Goal: Transaction & Acquisition: Obtain resource

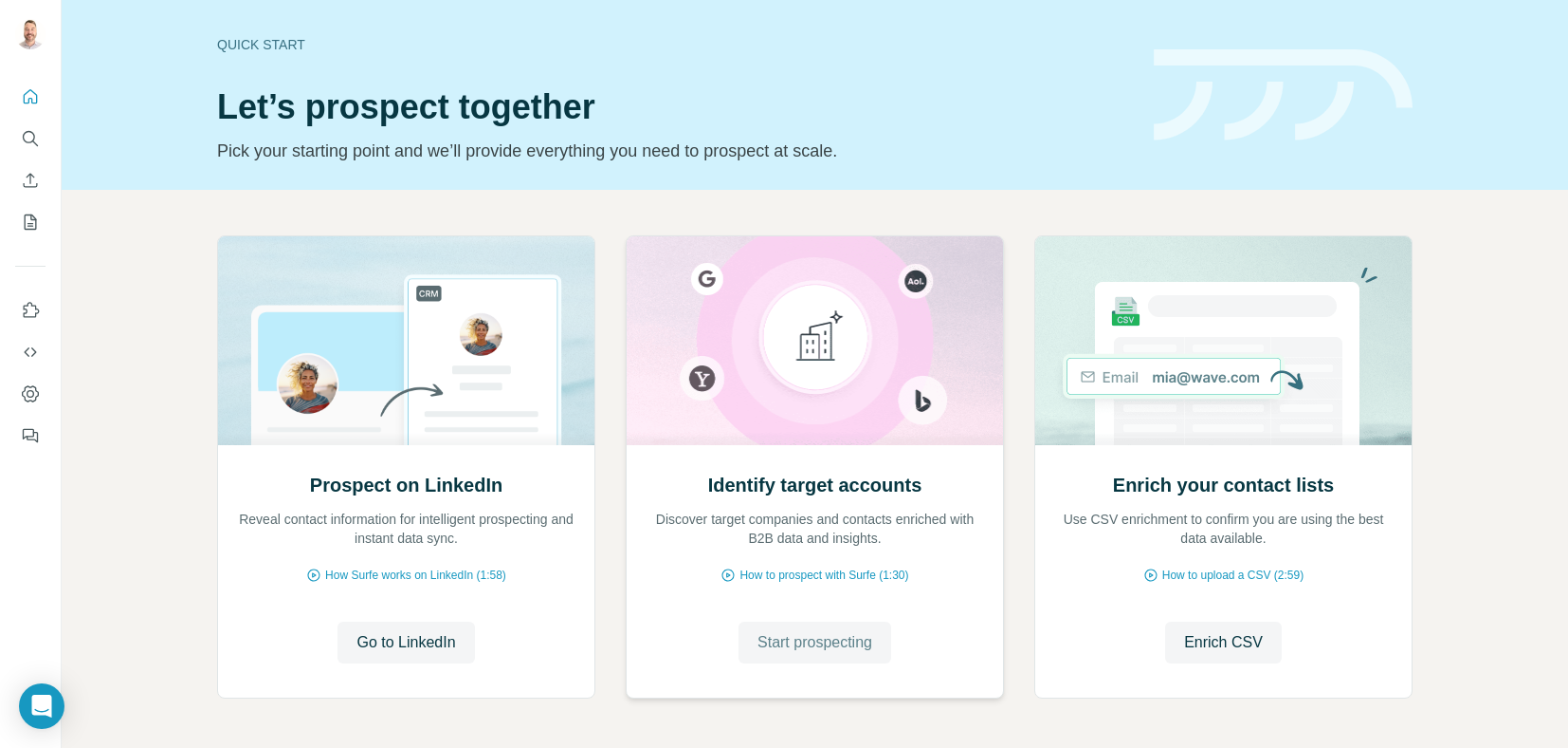
click at [802, 637] on span "Start prospecting" at bounding box center [815, 641] width 114 height 23
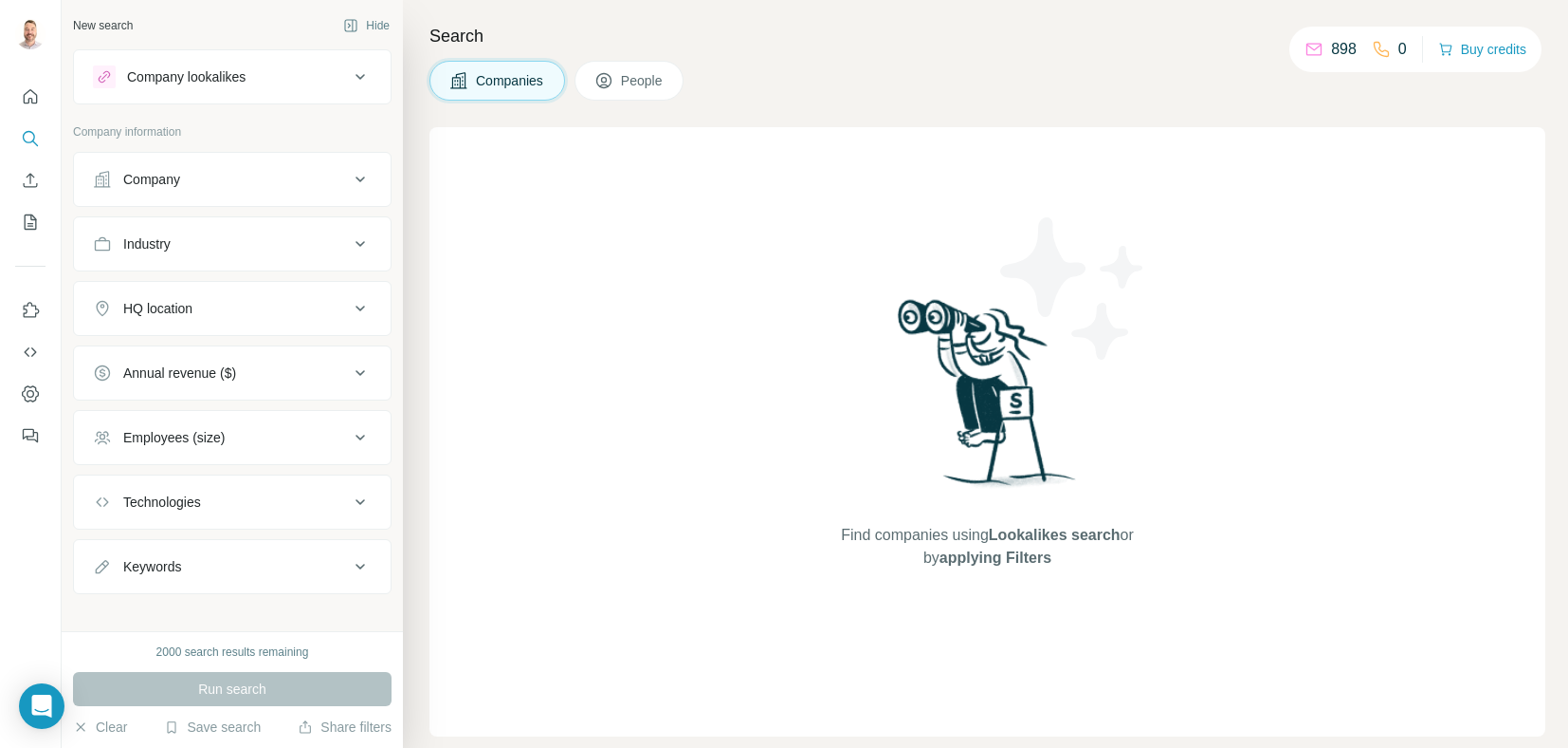
click at [216, 187] on button "Company" at bounding box center [232, 180] width 317 height 45
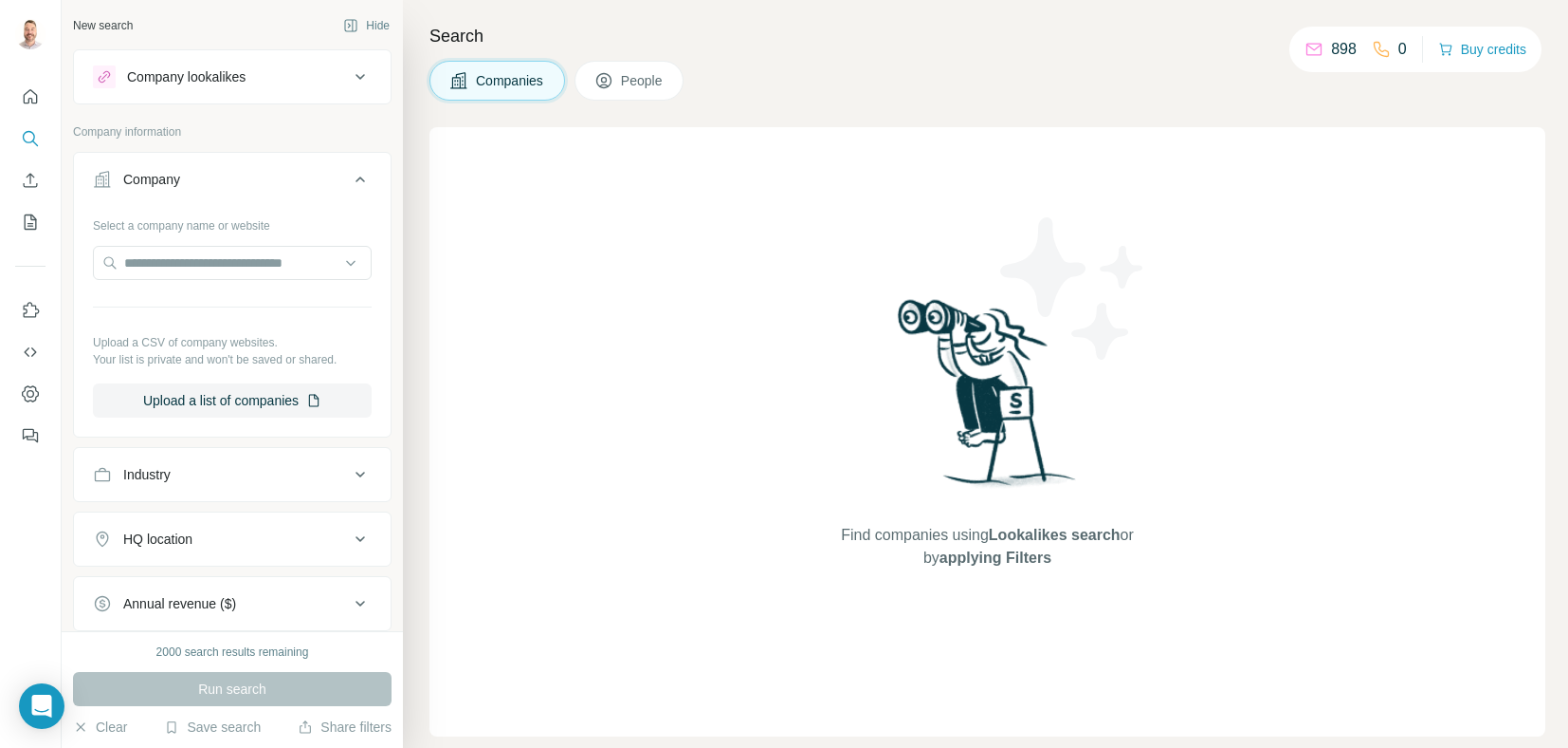
click at [230, 71] on div "Company lookalikes" at bounding box center [186, 76] width 118 height 19
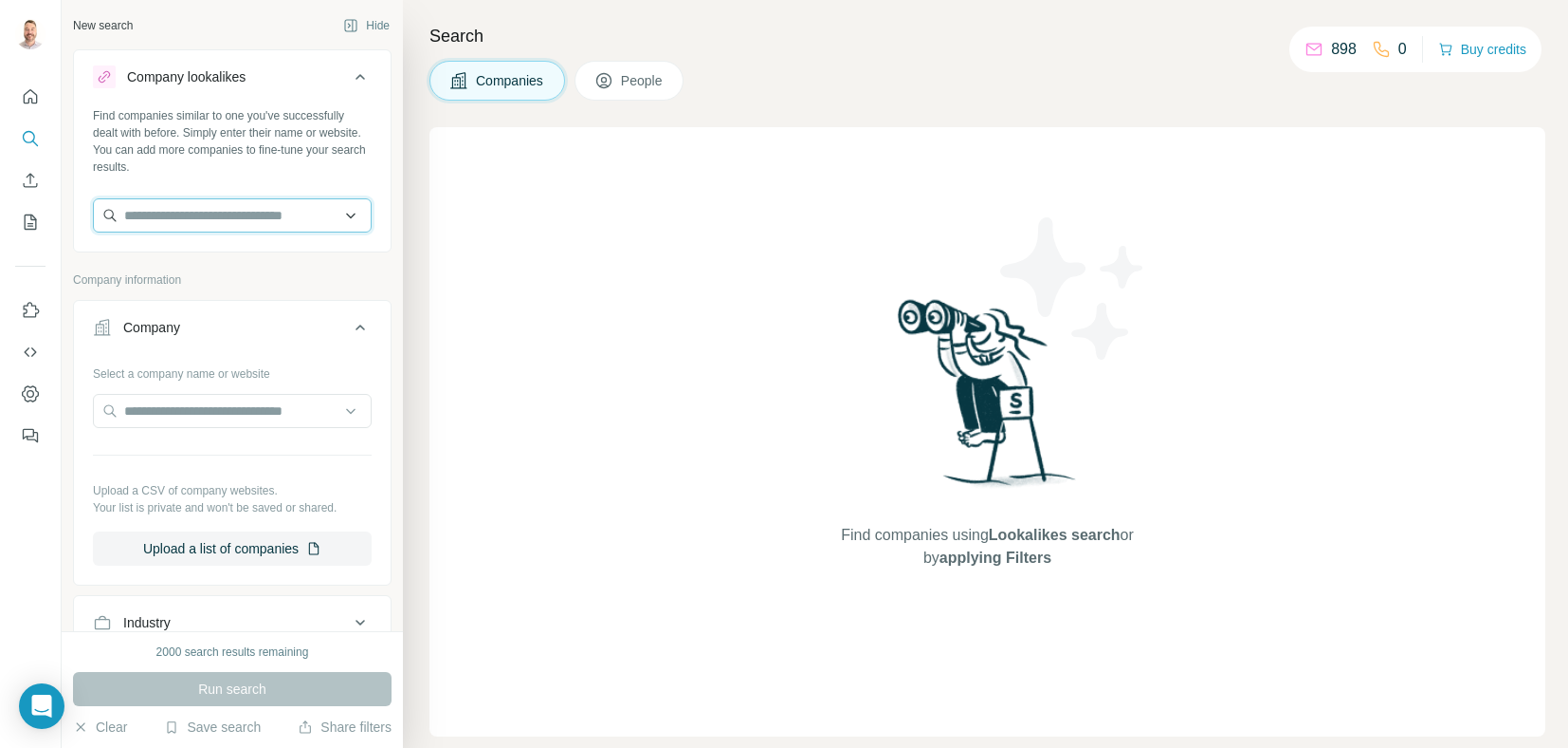
click at [176, 207] on input "text" at bounding box center [232, 215] width 279 height 35
type input "****"
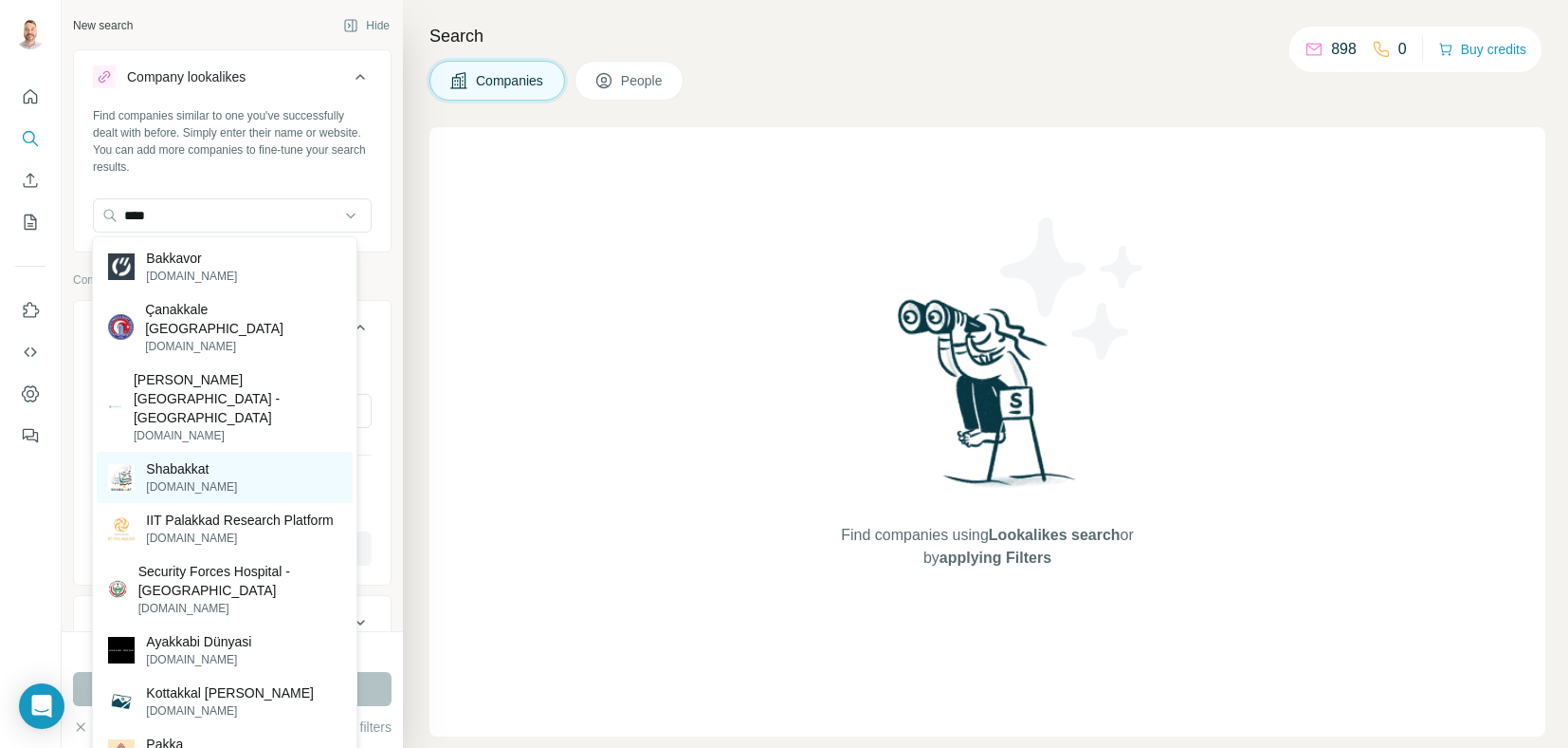
click at [224, 459] on p "Shabakkat" at bounding box center [191, 468] width 91 height 19
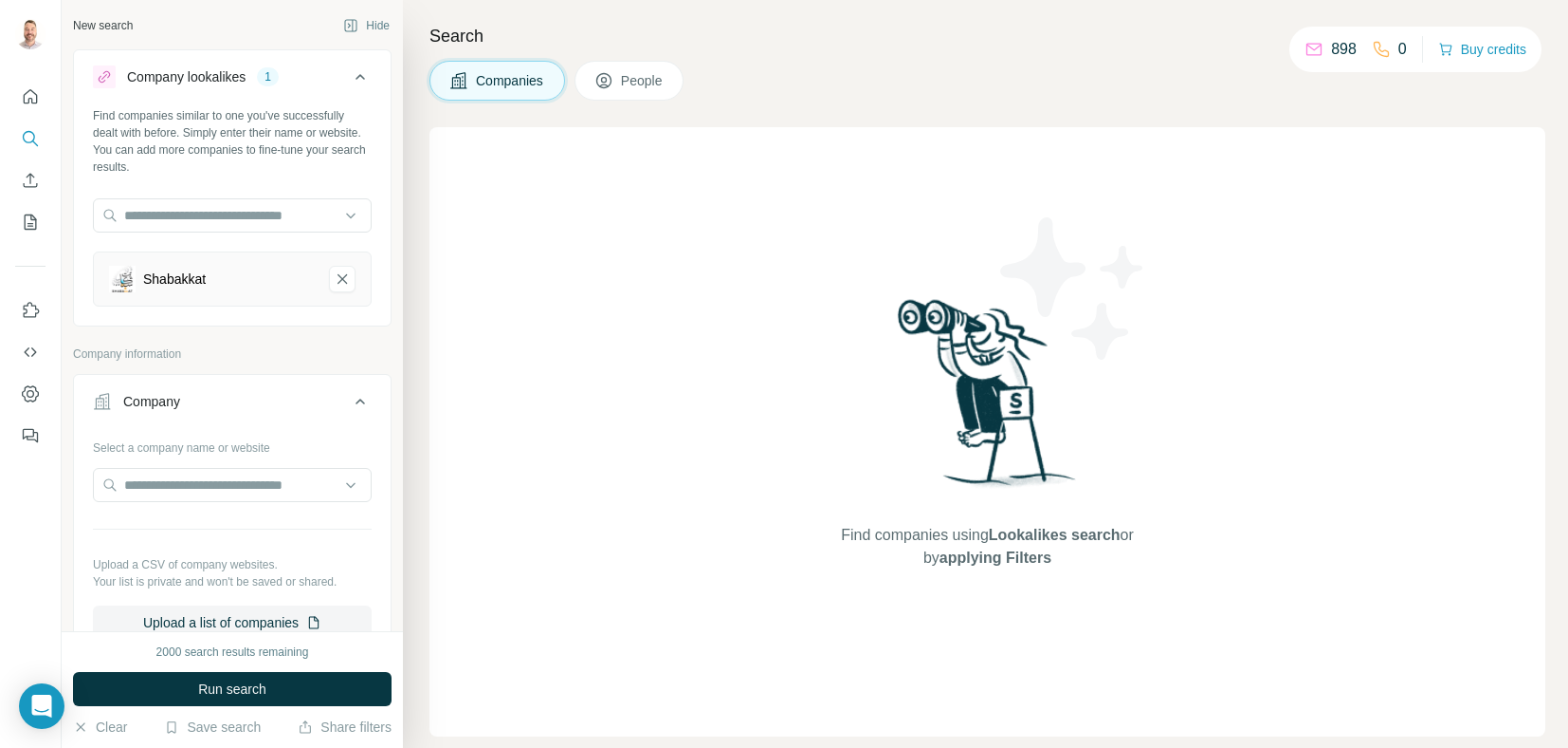
click at [170, 283] on div "Shabakkat" at bounding box center [174, 278] width 62 height 19
click at [333, 286] on icon "Shabakkat-remove-button" at bounding box center [341, 278] width 17 height 19
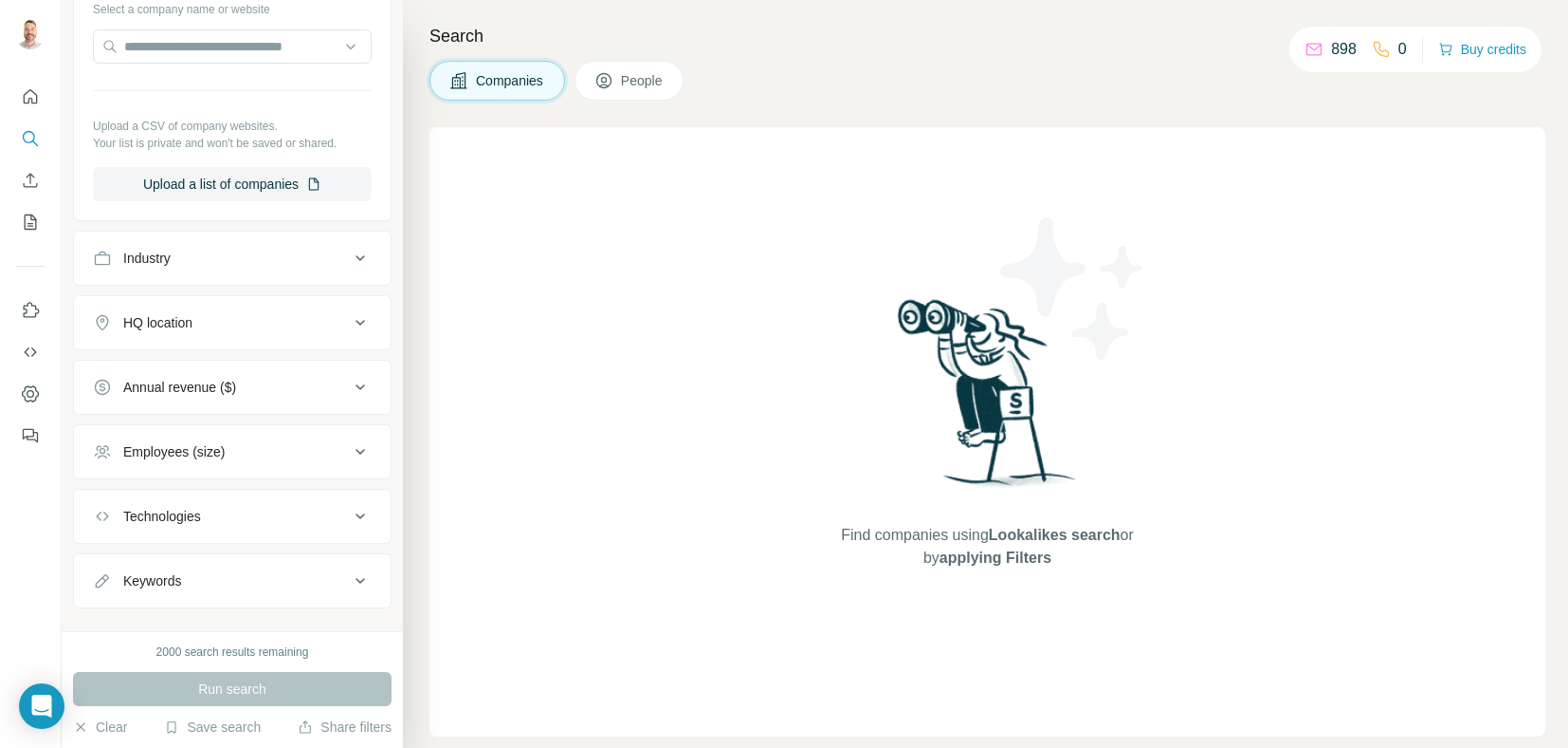
scroll to position [389, 0]
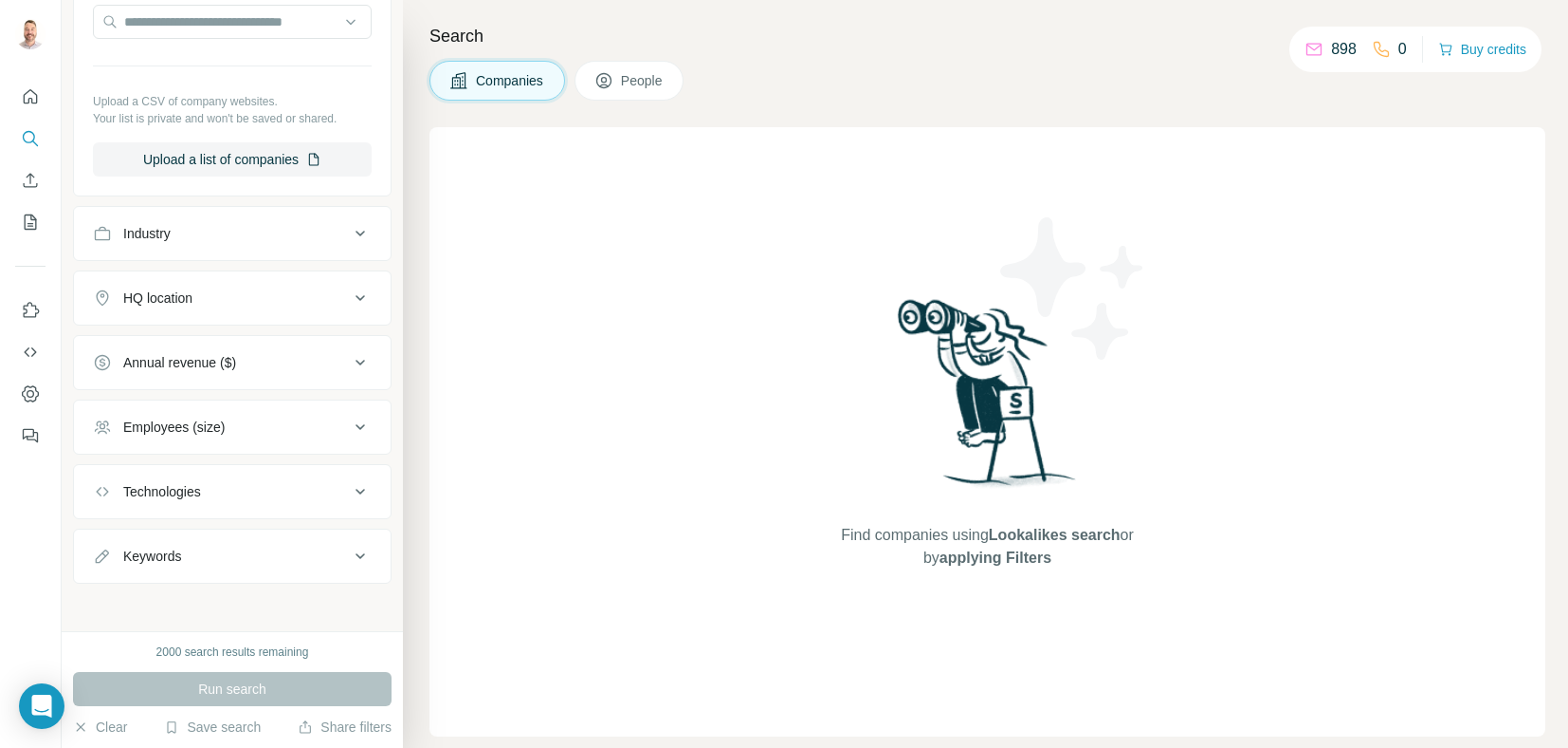
click at [197, 242] on button "Industry" at bounding box center [232, 233] width 317 height 45
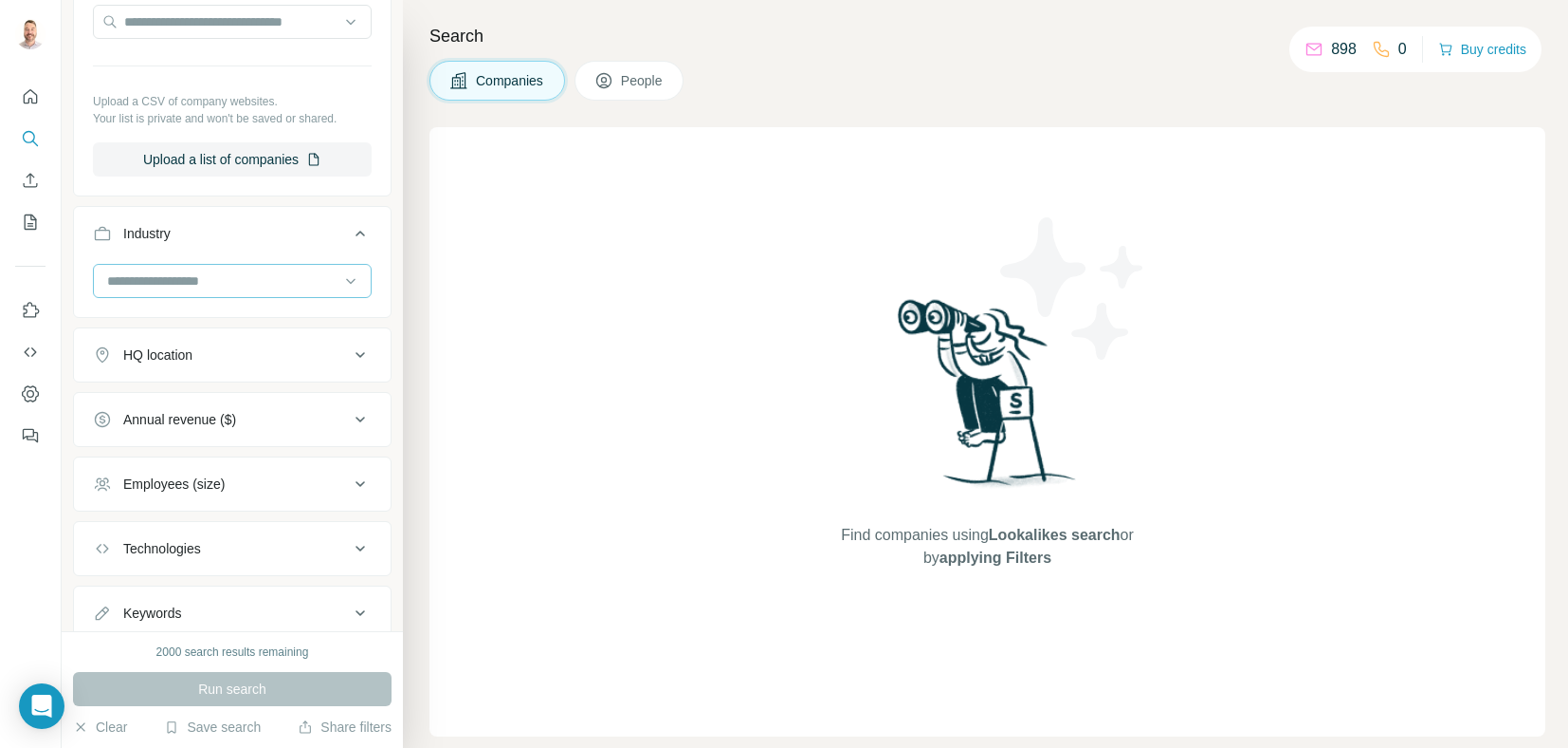
click at [184, 278] on input at bounding box center [222, 280] width 234 height 21
click at [182, 312] on div "Biopharma" at bounding box center [225, 302] width 233 height 19
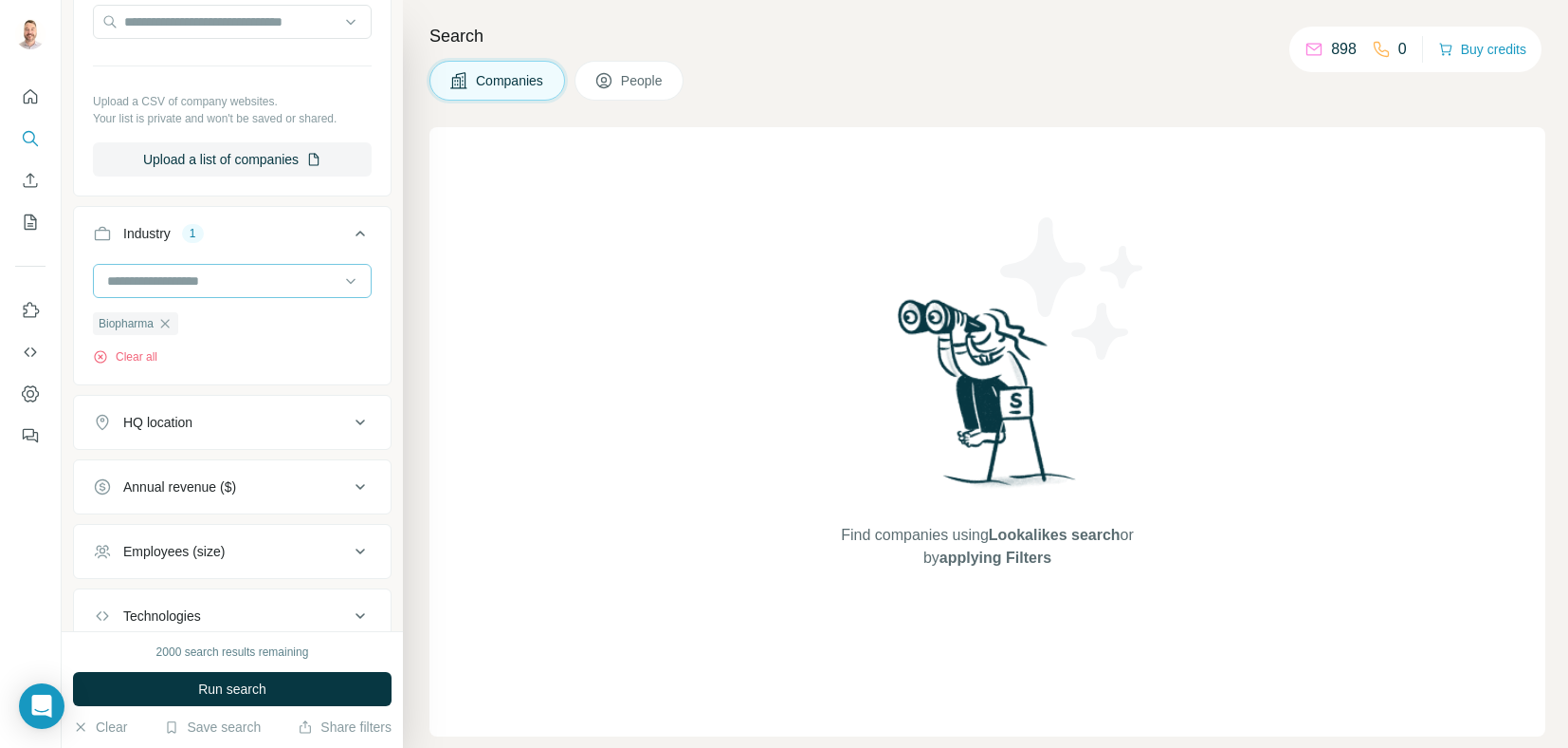
click at [231, 279] on input at bounding box center [222, 280] width 234 height 21
click at [169, 346] on p "Biotechnology" at bounding box center [150, 337] width 84 height 19
click at [218, 435] on button "HQ location" at bounding box center [232, 422] width 317 height 45
click at [204, 476] on input "text" at bounding box center [232, 470] width 279 height 35
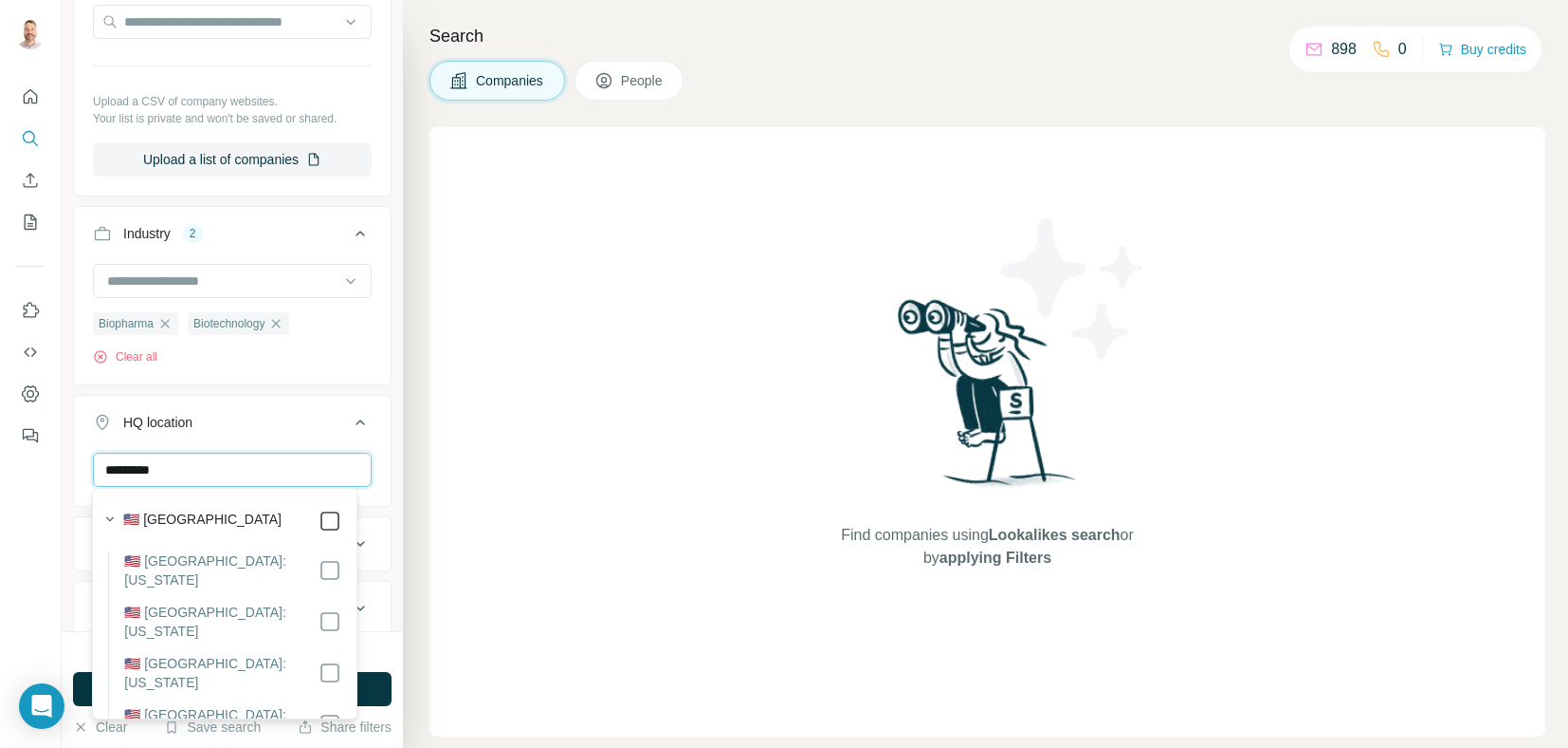
type input "*********"
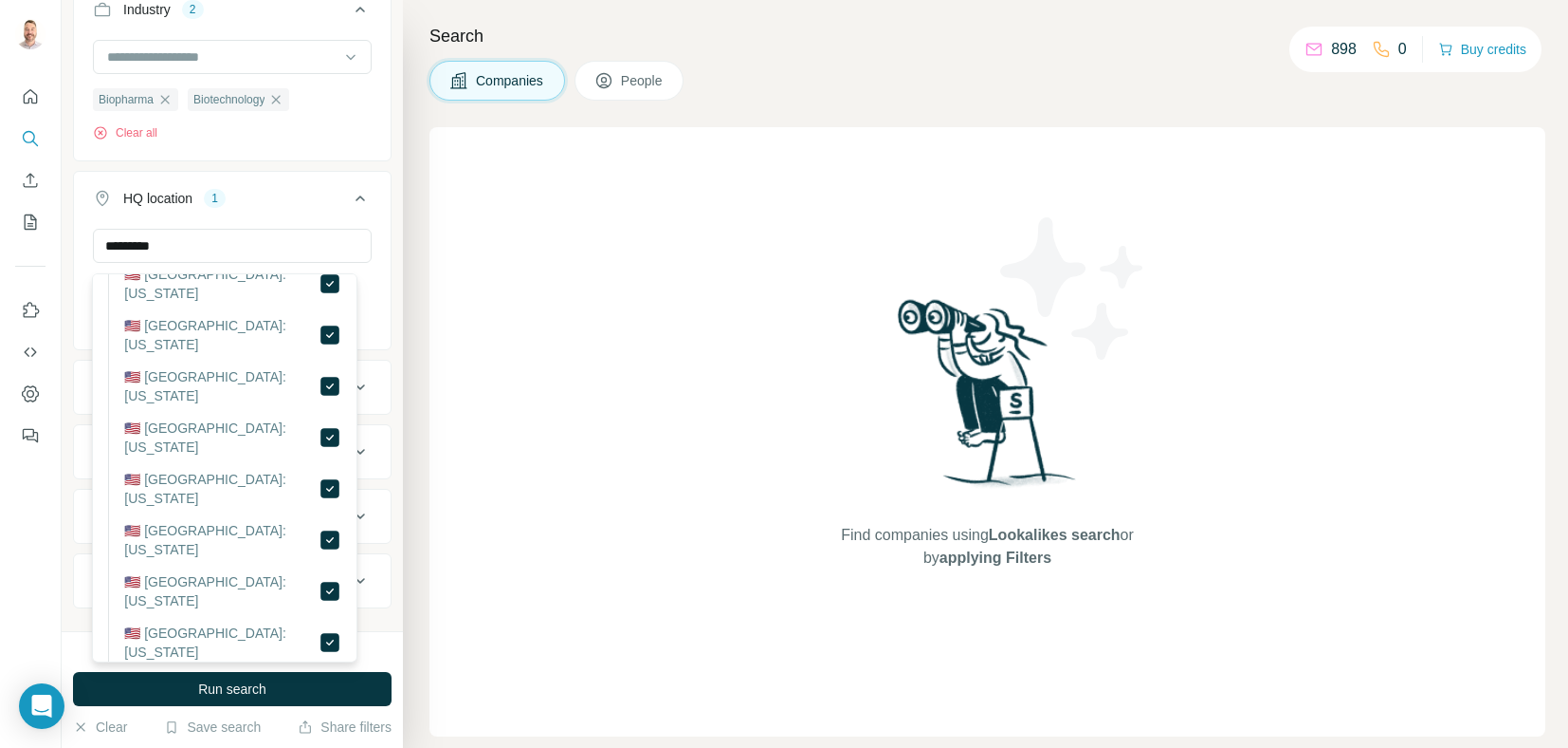
scroll to position [637, 0]
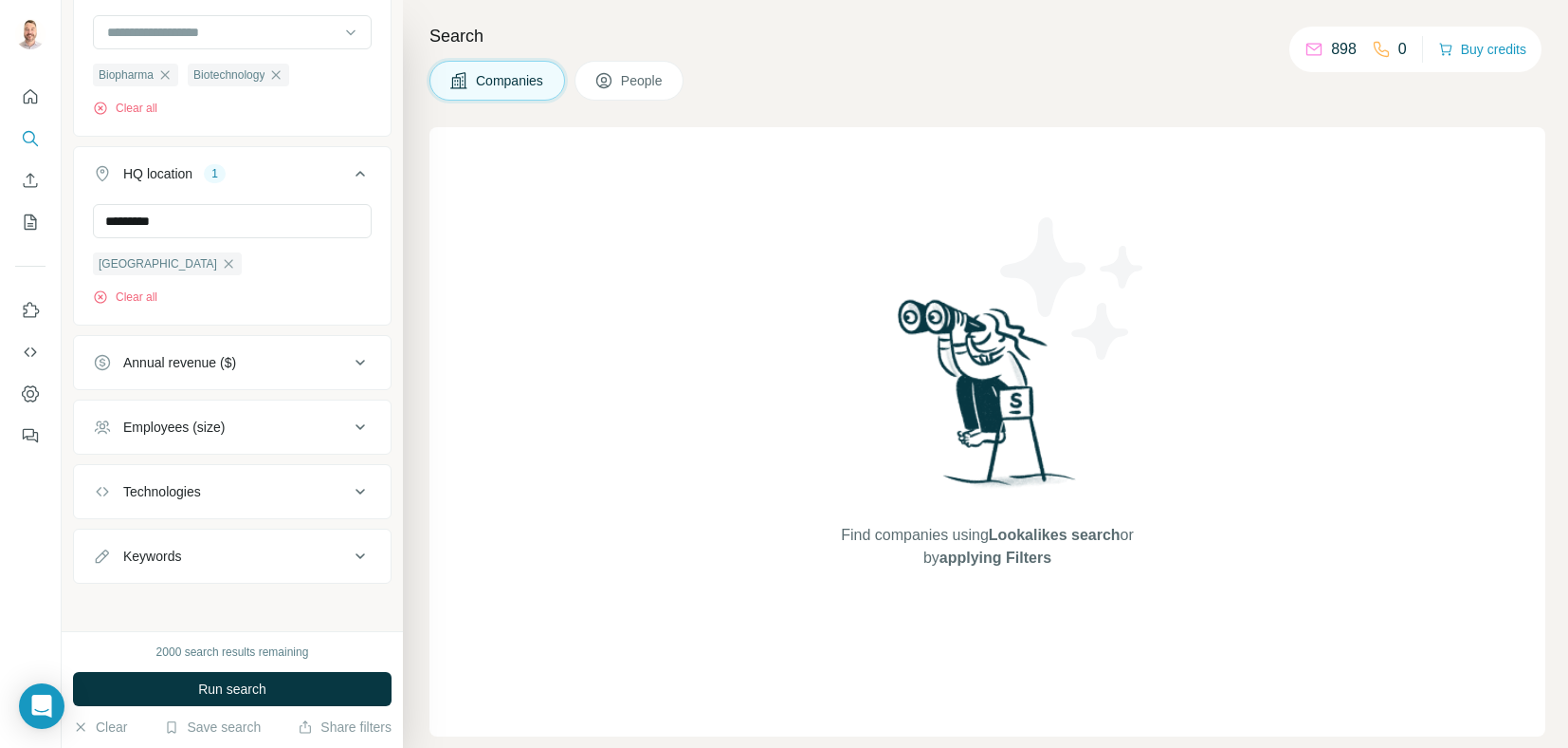
click at [380, 474] on div "New search Hide Company lookalikes Find companies similar to one you've success…" at bounding box center [232, 315] width 341 height 631
click at [156, 421] on div "Employees (size)" at bounding box center [174, 426] width 102 height 19
click at [103, 572] on icon at bounding box center [104, 573] width 23 height 23
click at [385, 557] on div "New search Hide Company lookalikes Find companies similar to one you've success…" at bounding box center [232, 315] width 341 height 631
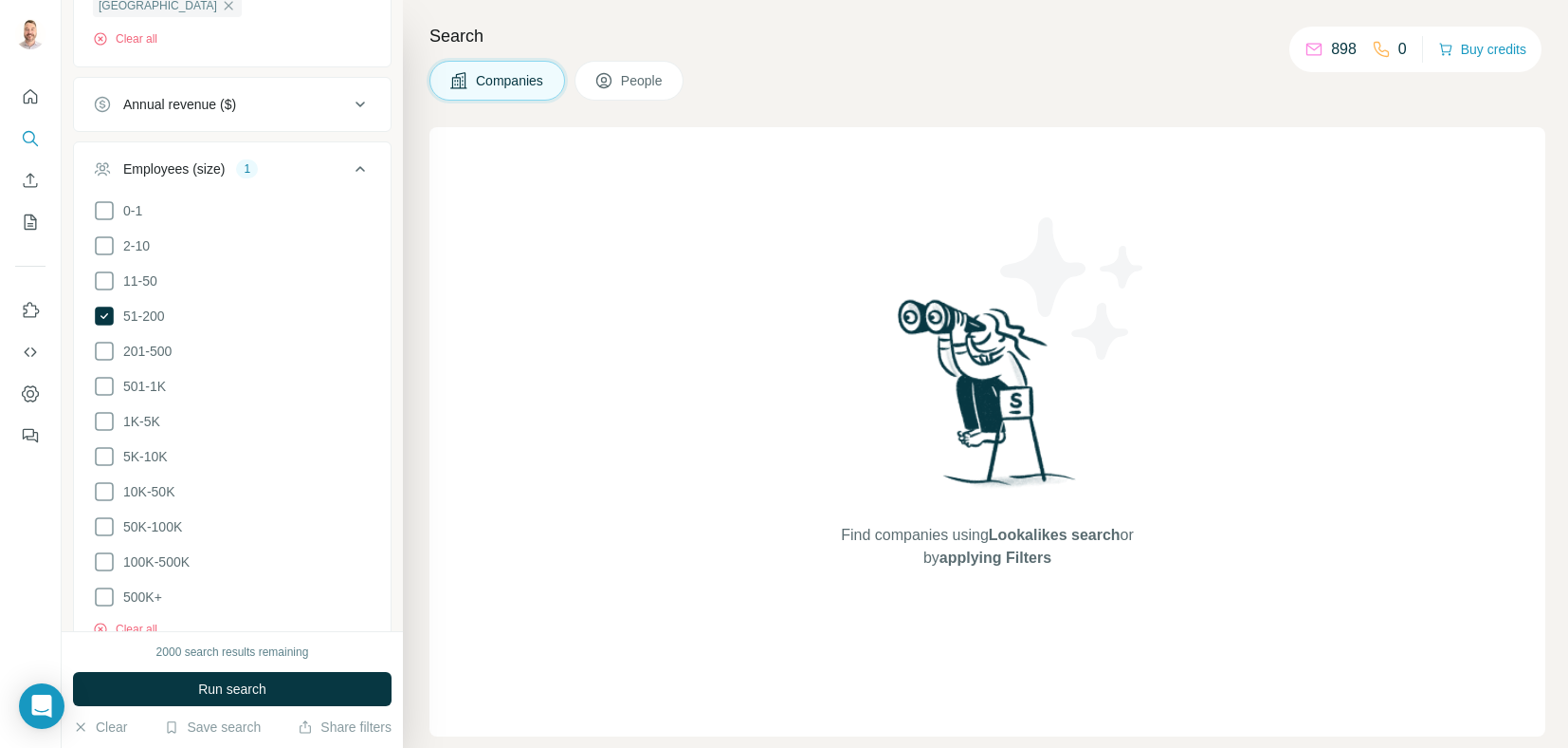
scroll to position [1095, 0]
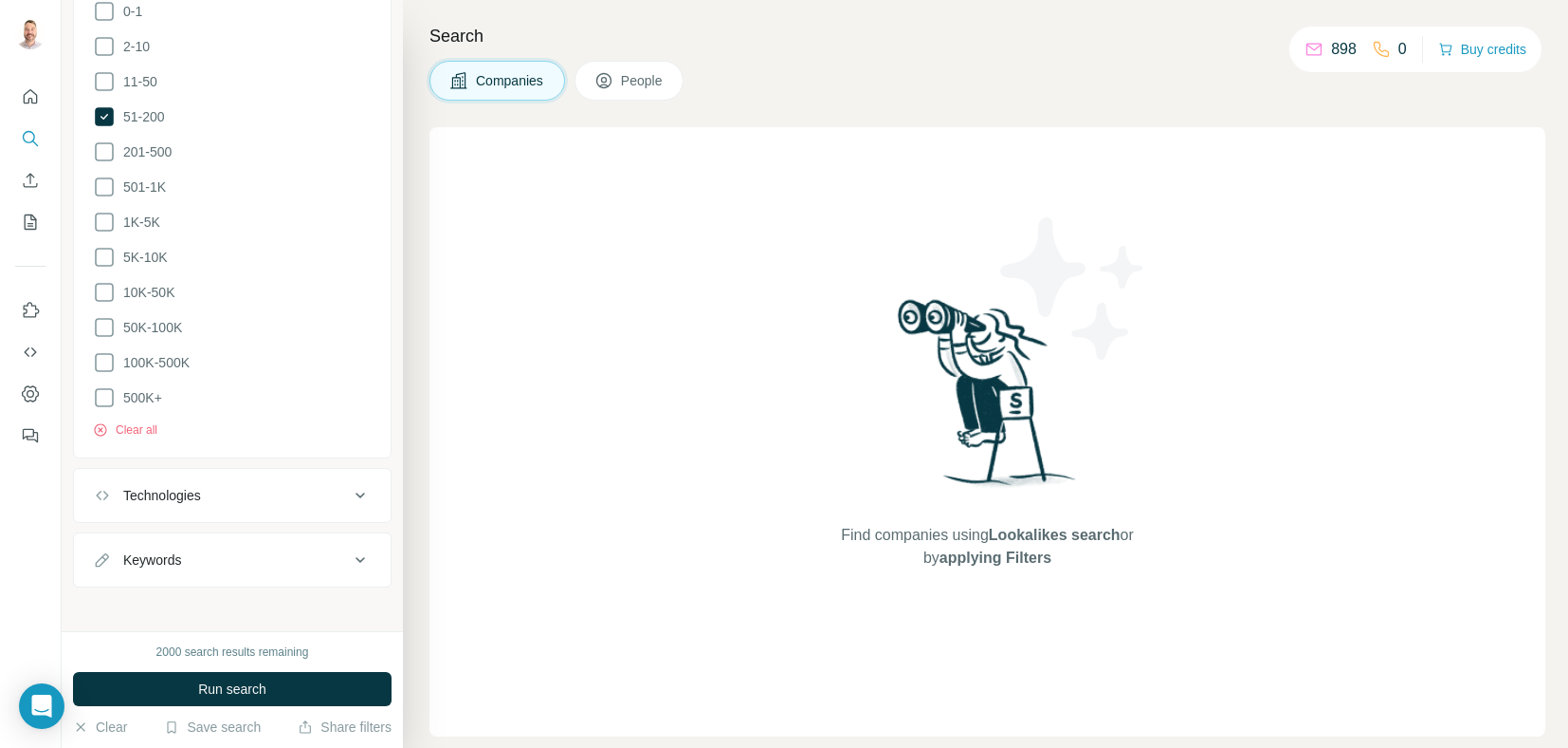
click at [383, 406] on div "New search Hide Company lookalikes Find companies similar to one you've success…" at bounding box center [232, 315] width 341 height 631
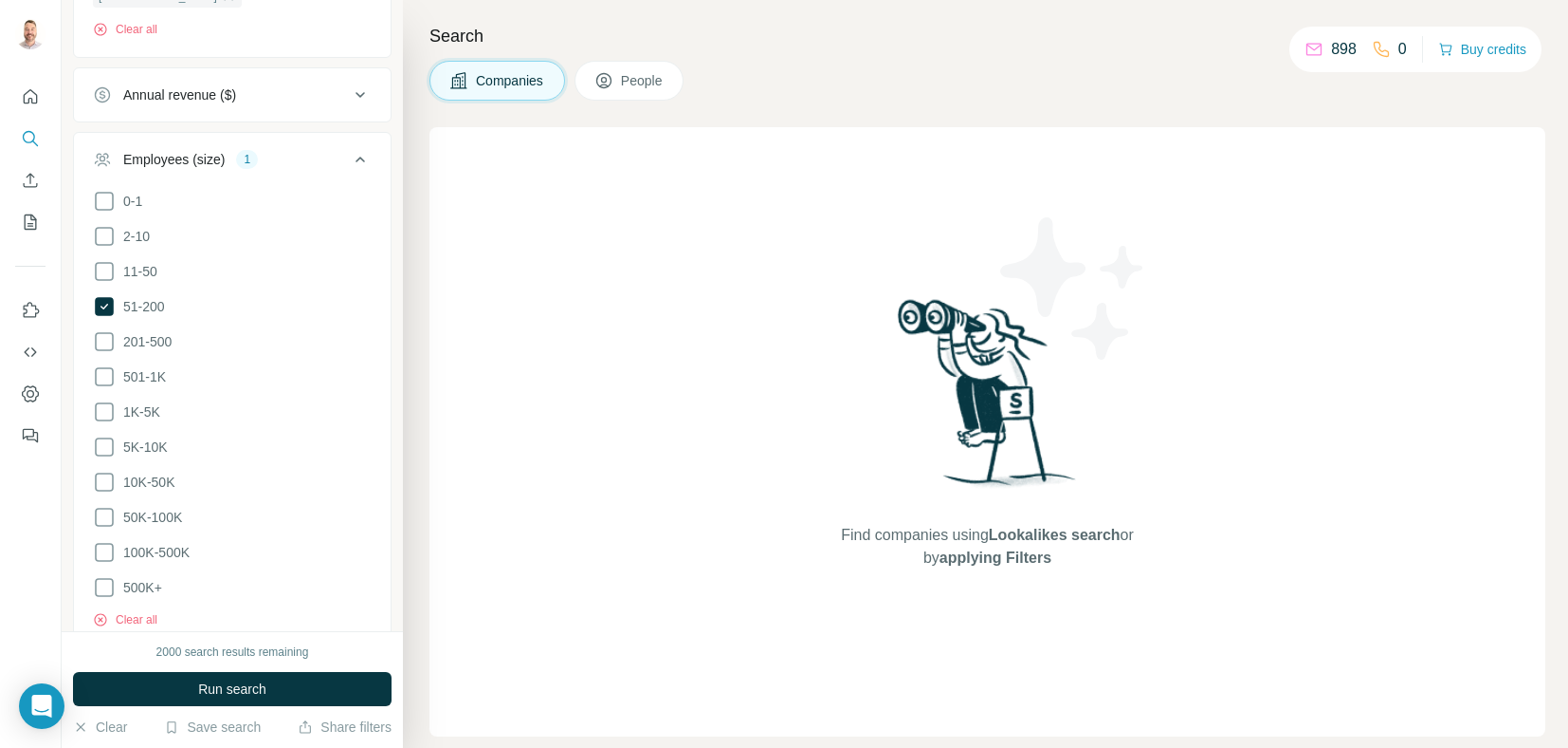
scroll to position [621, 0]
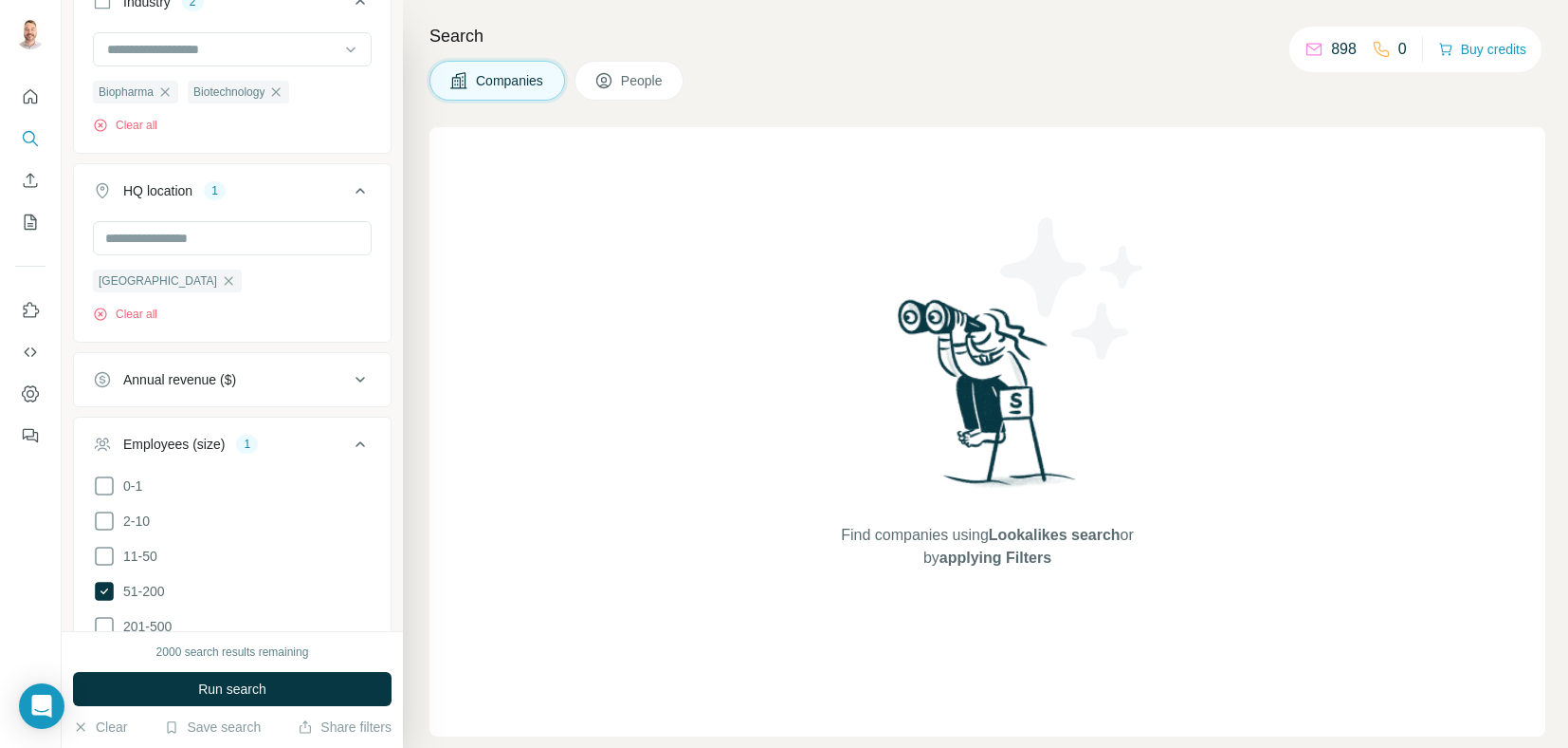
click at [349, 436] on icon at bounding box center [360, 443] width 23 height 23
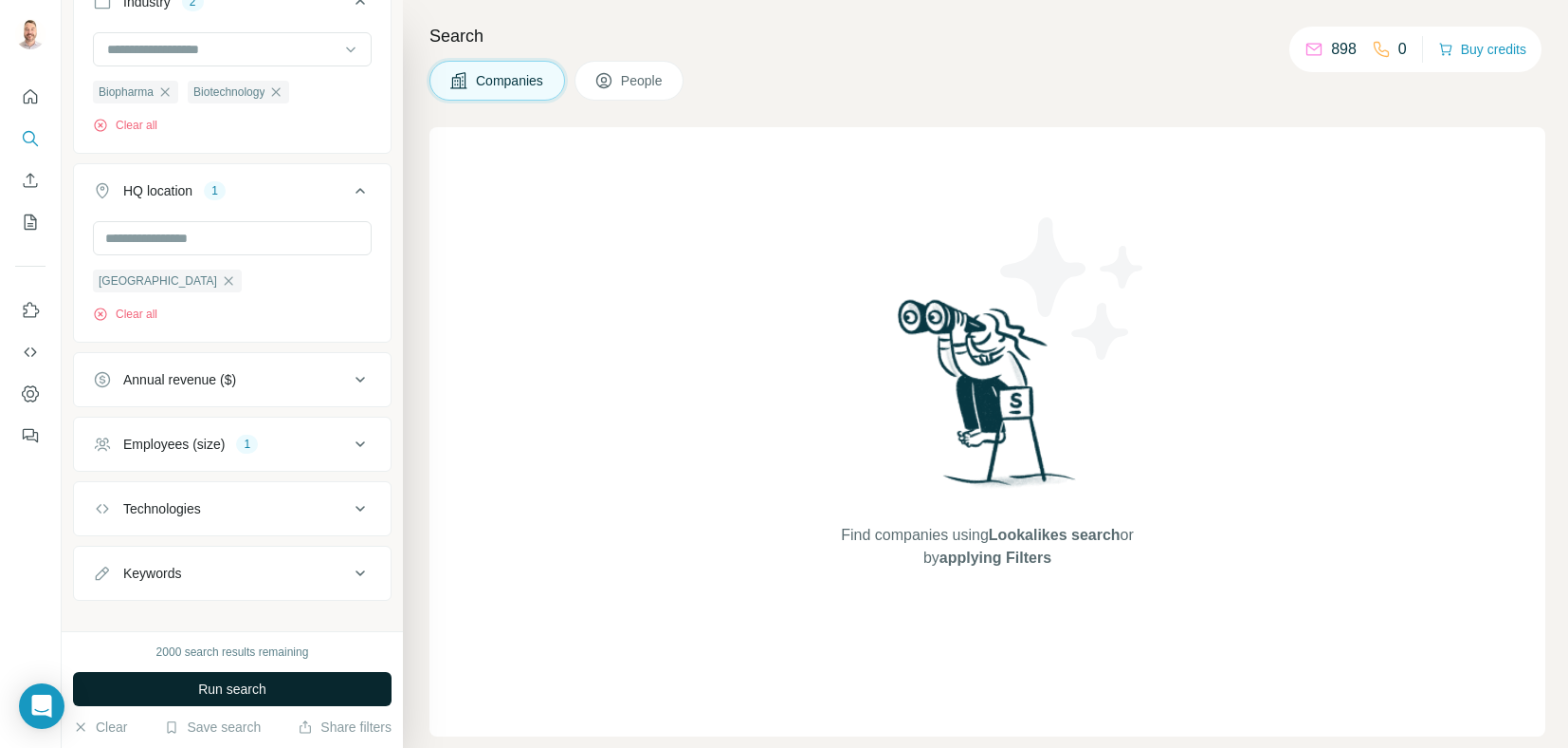
click at [255, 681] on span "Run search" at bounding box center [232, 688] width 68 height 19
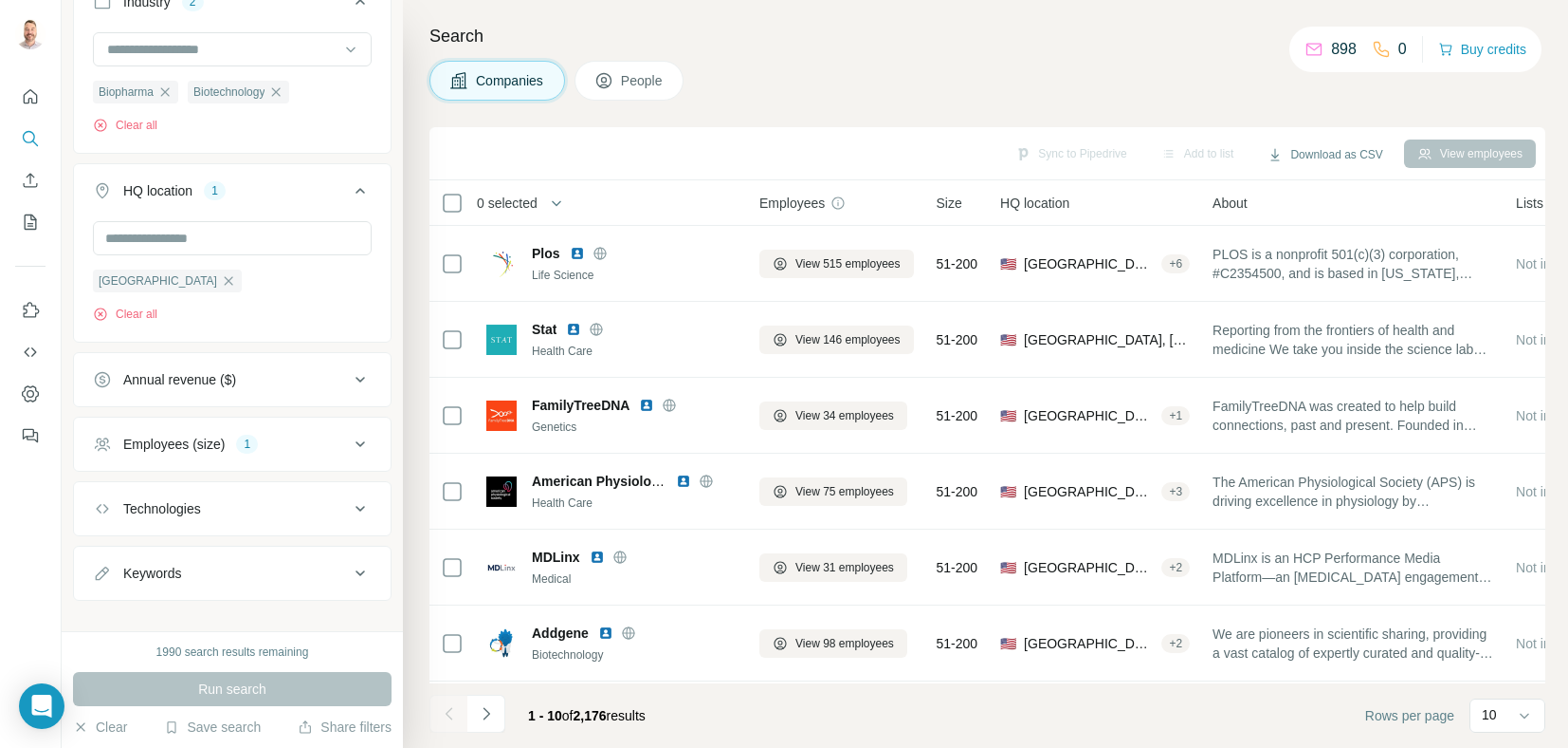
click at [639, 83] on span "People" at bounding box center [643, 80] width 43 height 19
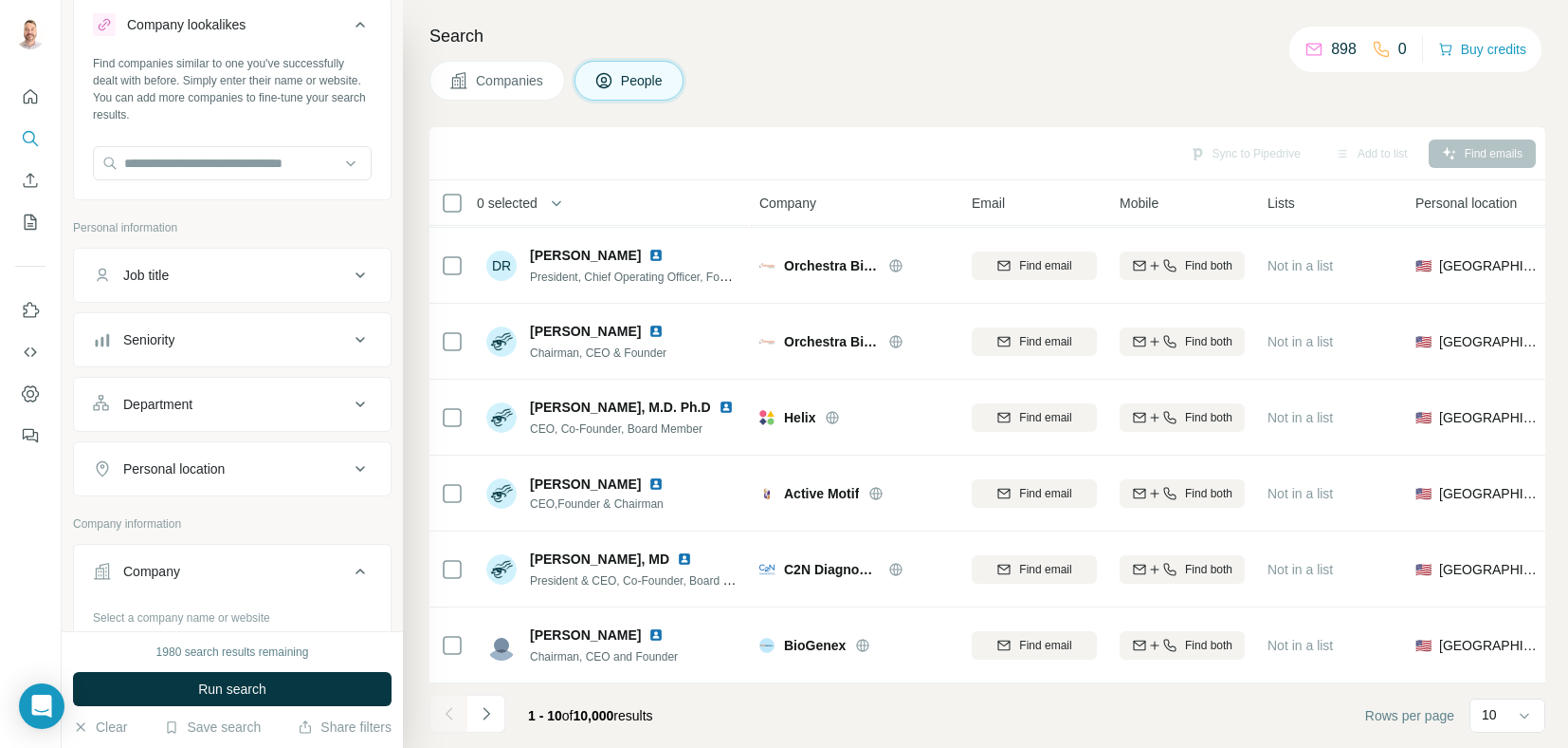
scroll to position [51, 0]
click at [199, 271] on div "Job title" at bounding box center [221, 275] width 256 height 19
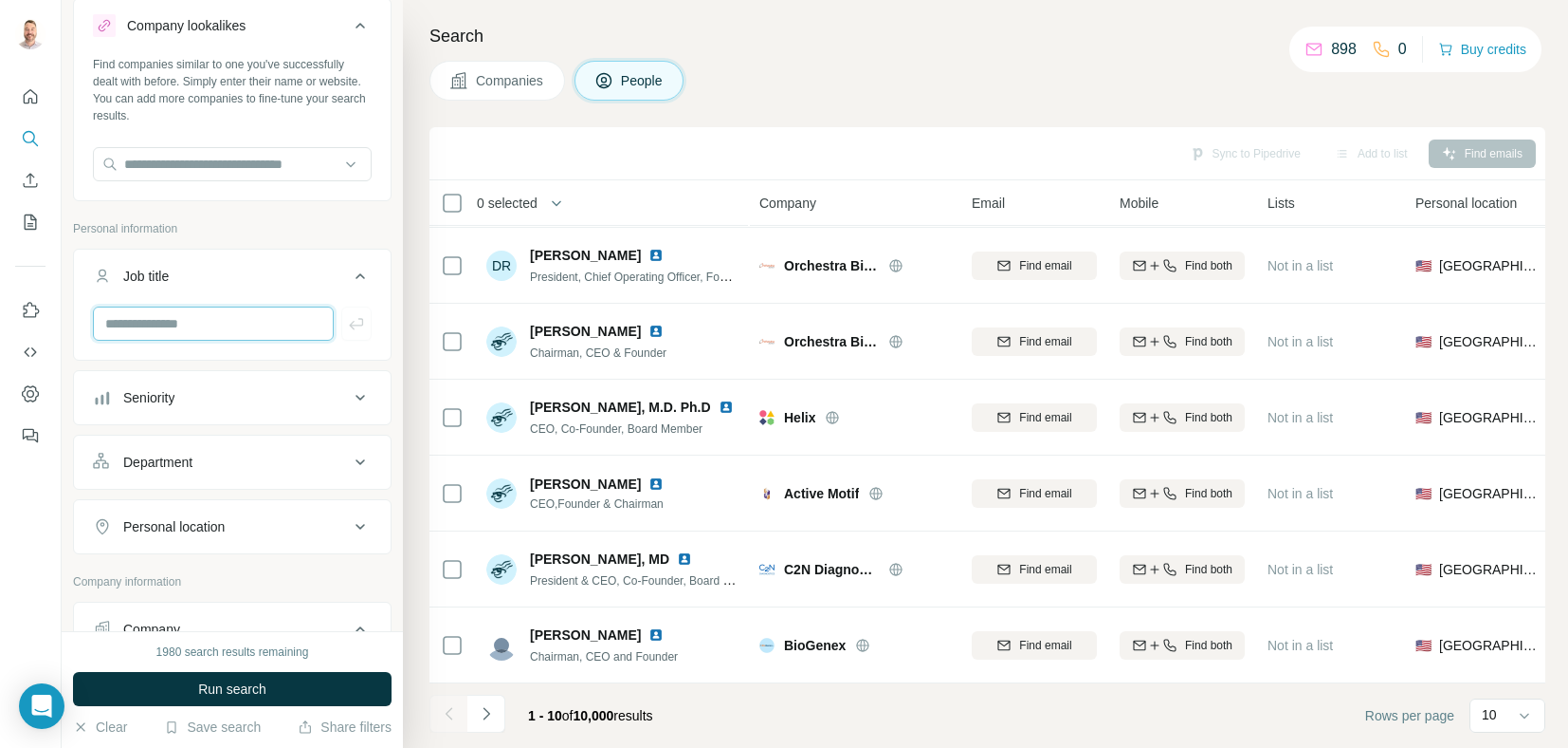
click at [201, 324] on input "text" at bounding box center [213, 324] width 241 height 35
click at [197, 326] on input "*******" at bounding box center [213, 324] width 241 height 35
type input "*"
click at [239, 320] on input "text" at bounding box center [213, 324] width 241 height 35
type input "**********"
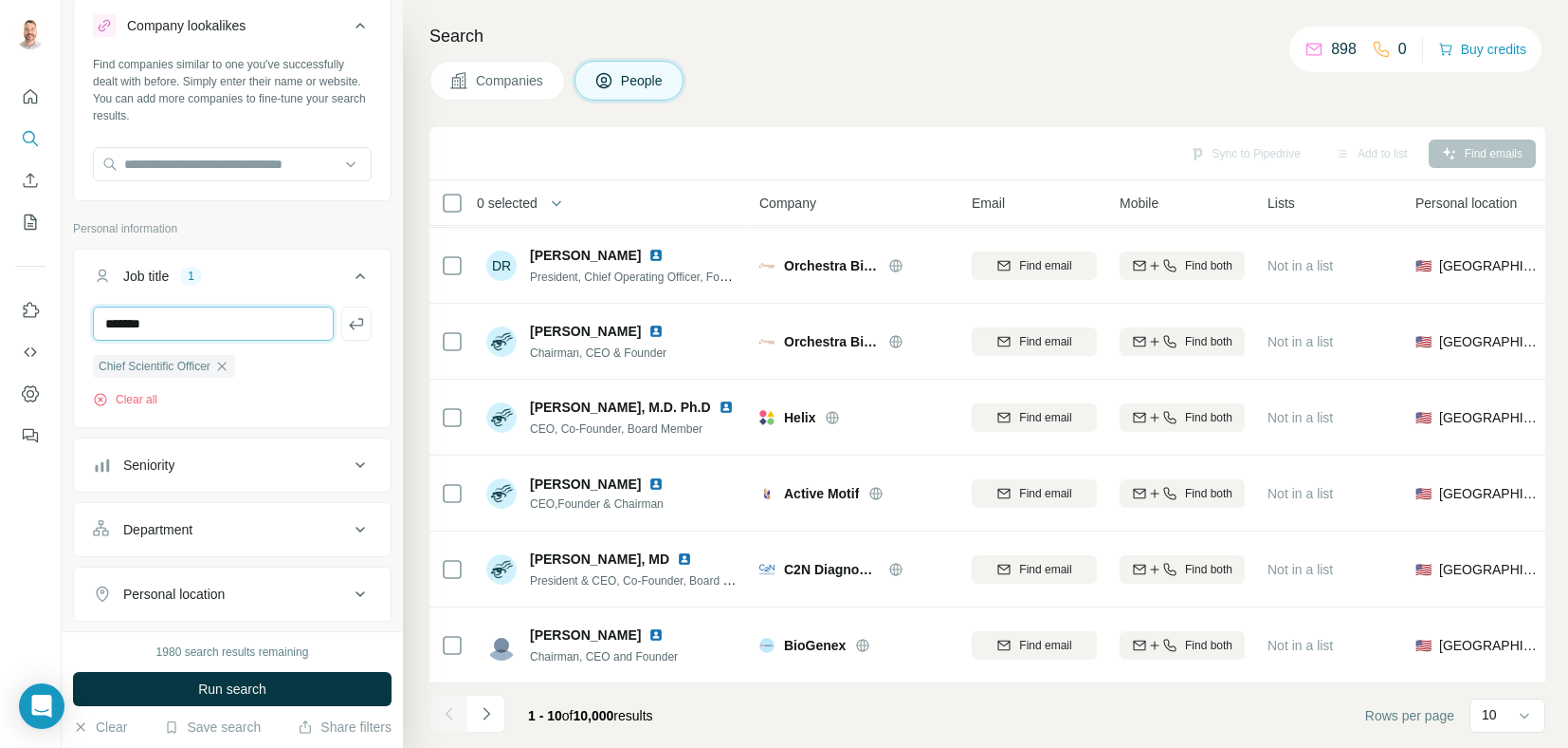
type input "*******"
click at [830, 90] on div "Companies People" at bounding box center [988, 81] width 1116 height 39
click at [175, 688] on button "Run search" at bounding box center [232, 689] width 319 height 35
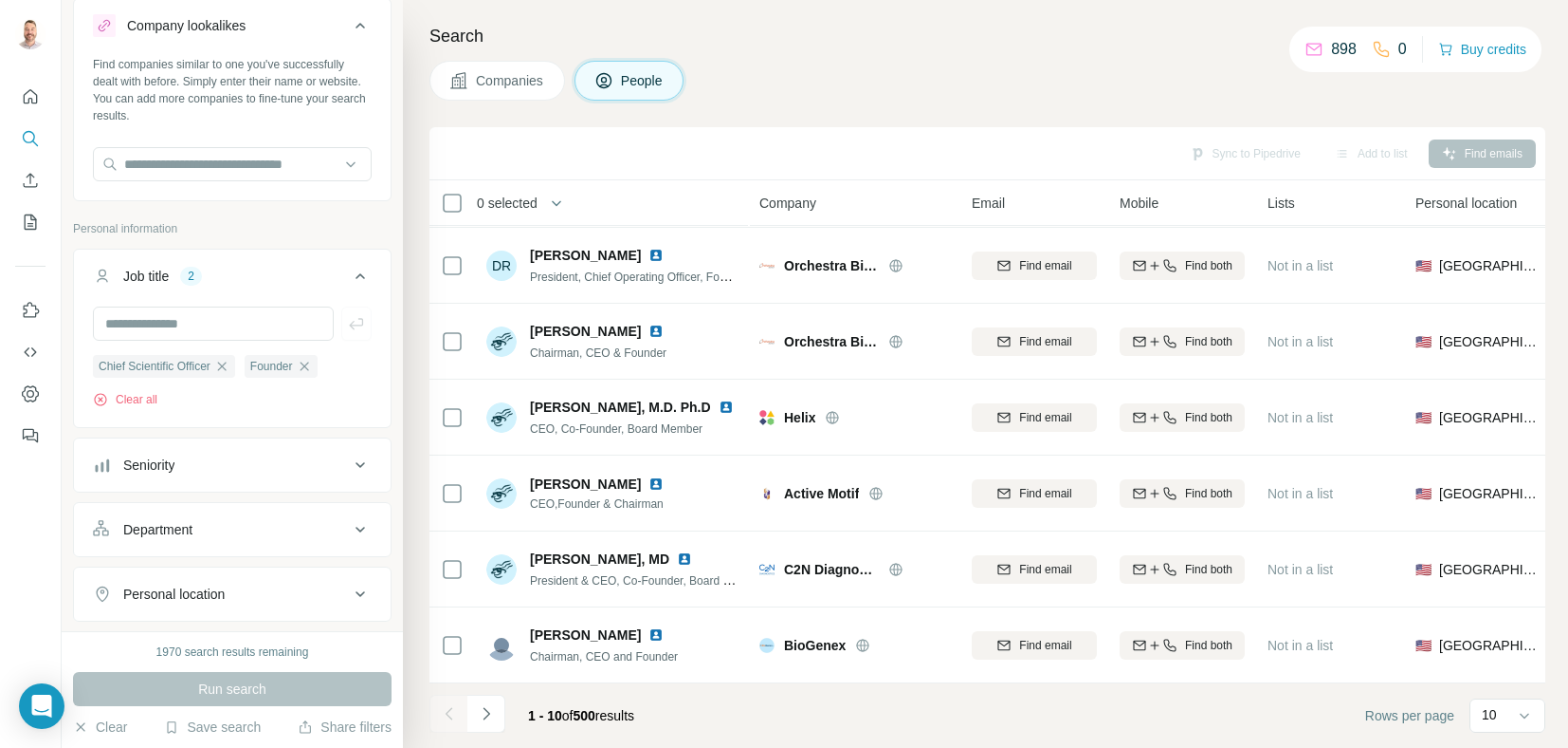
click at [894, 48] on h4 "Search" at bounding box center [988, 36] width 1116 height 27
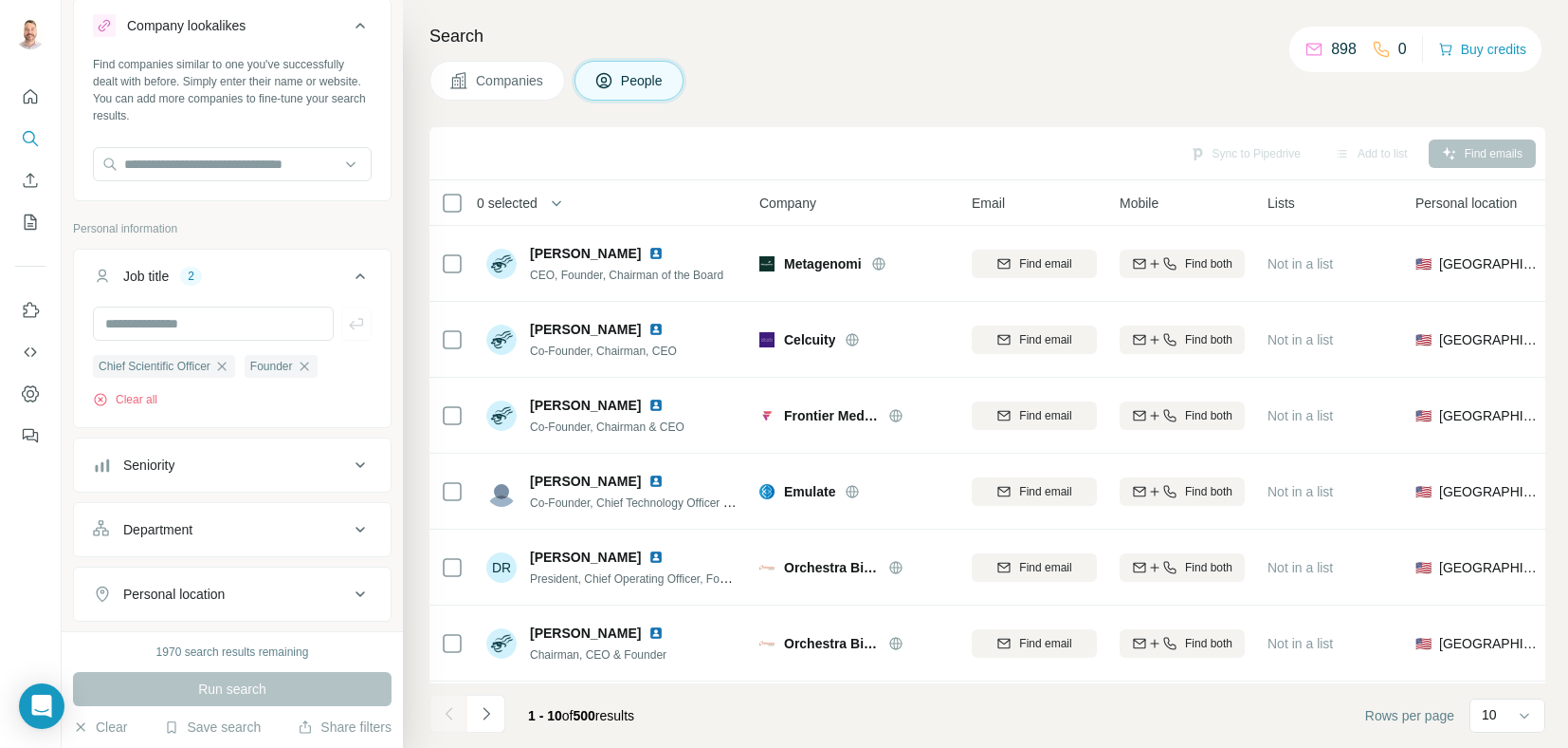
scroll to position [310, 0]
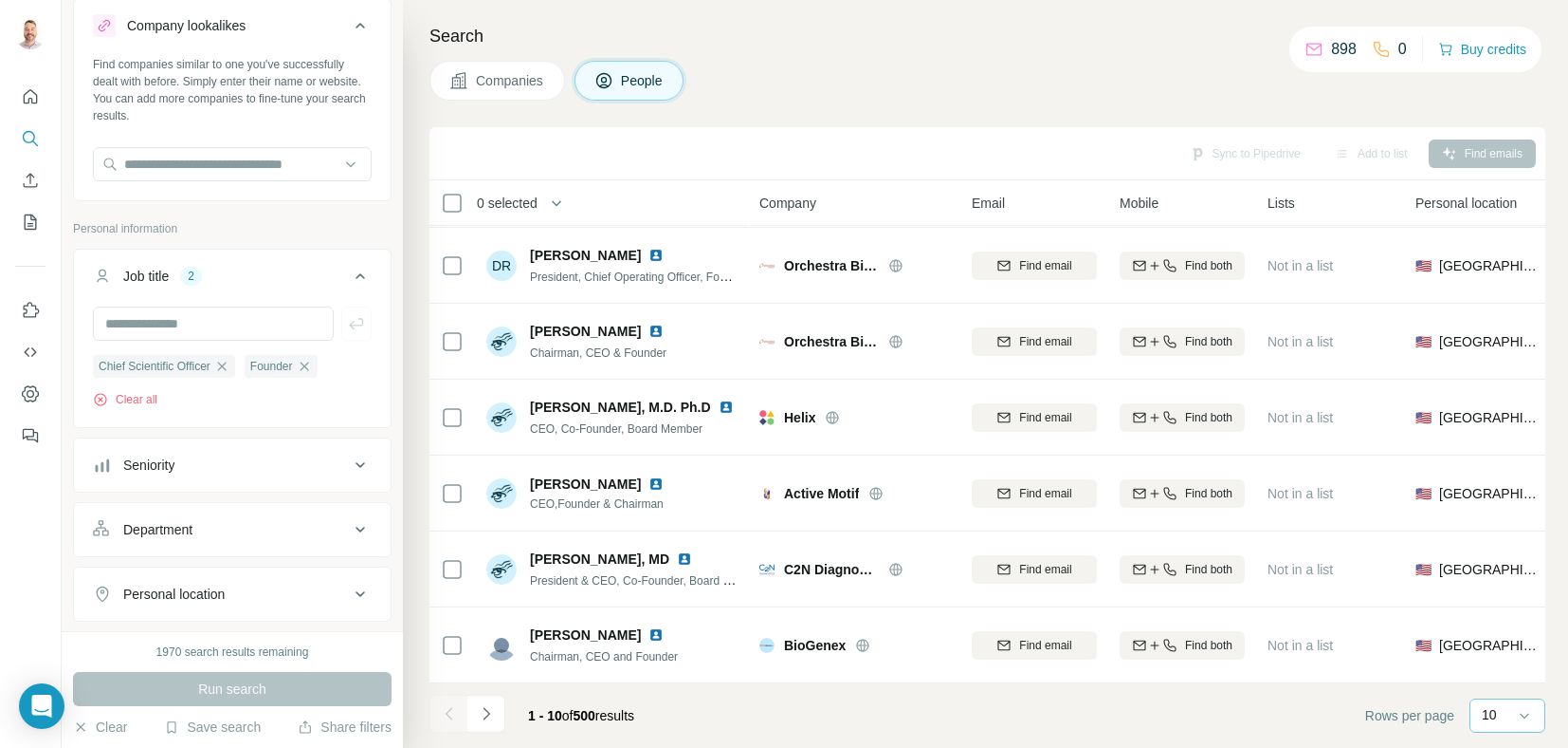
click at [1498, 714] on div "10" at bounding box center [1506, 713] width 47 height 19
click at [1505, 573] on div "60" at bounding box center [1508, 569] width 43 height 19
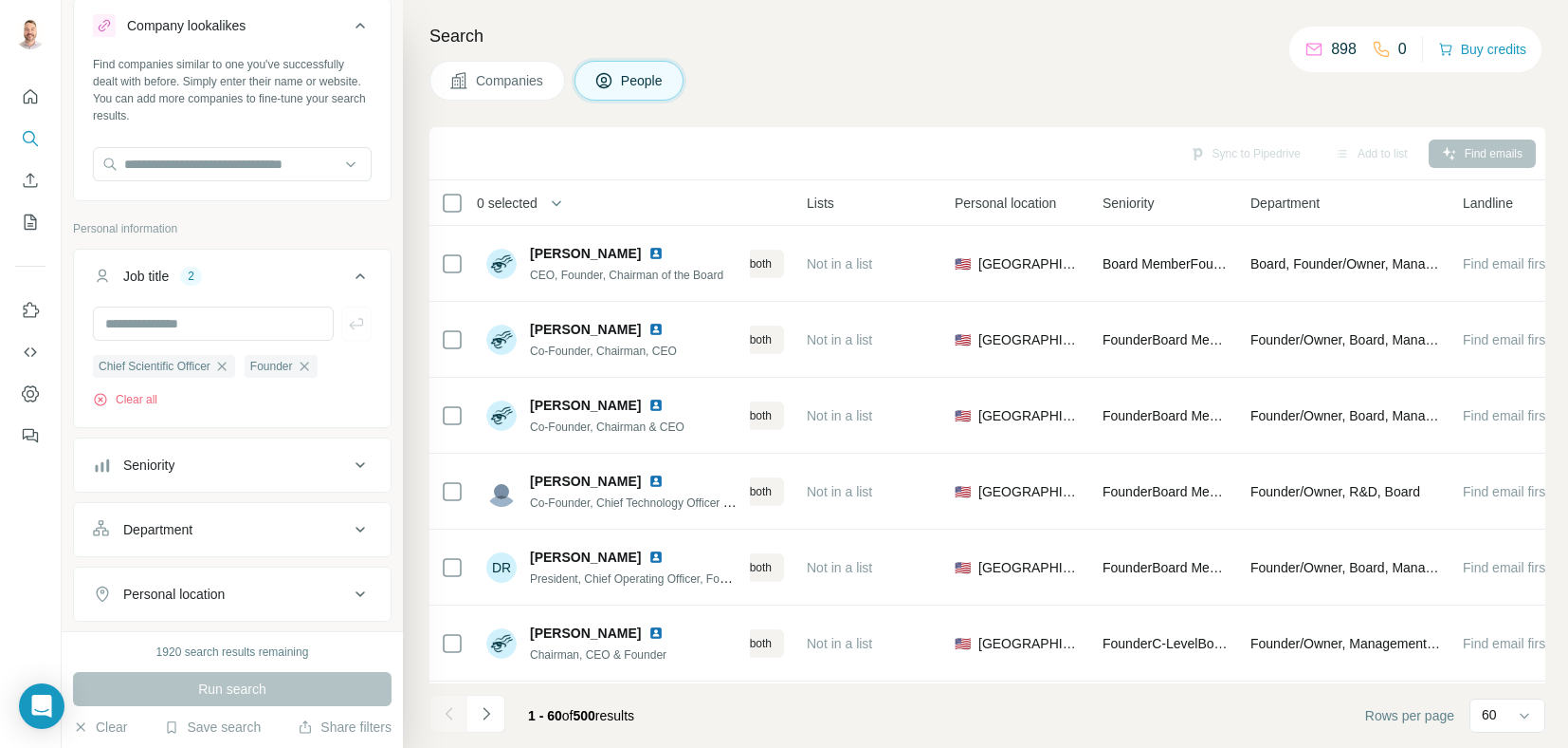
scroll to position [0, 524]
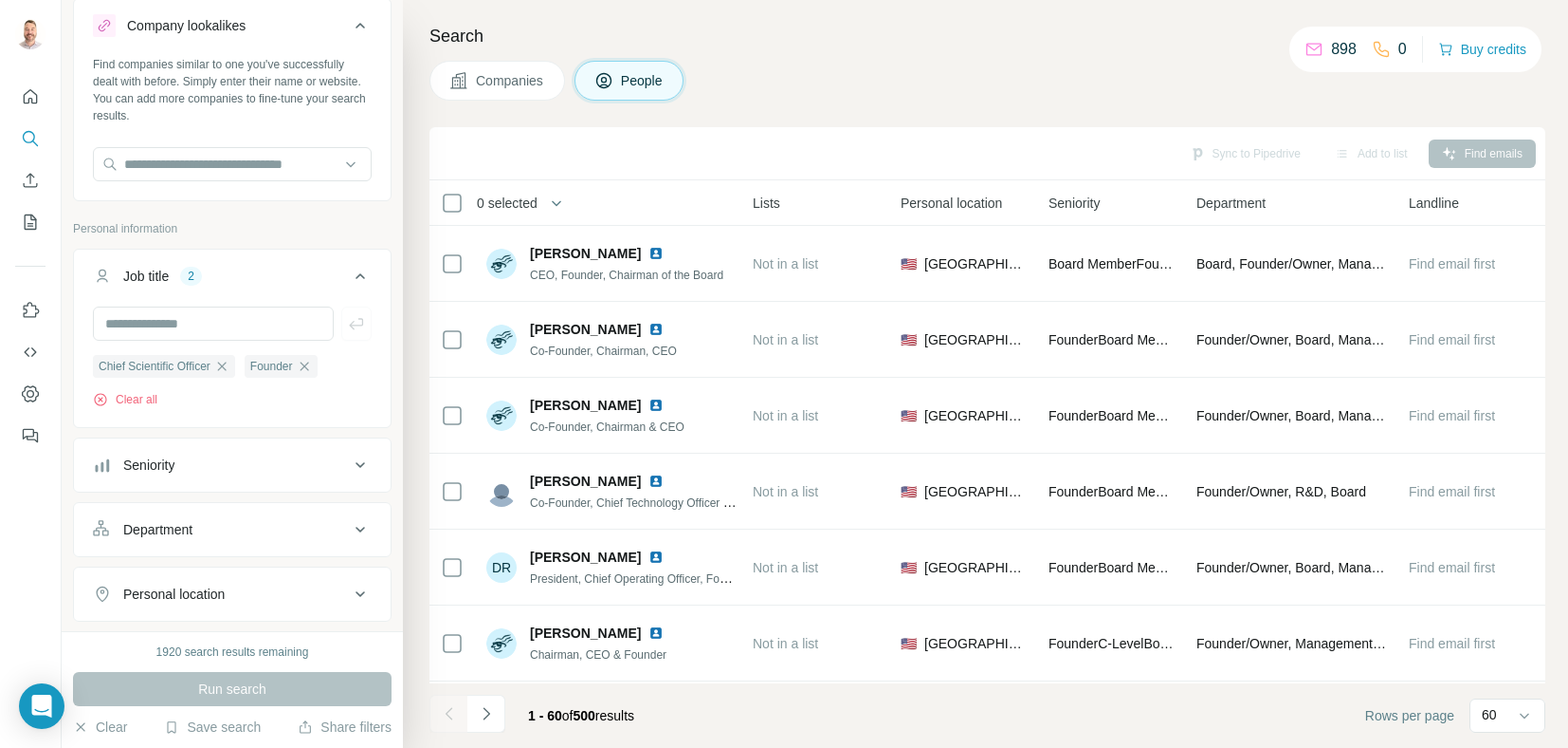
click at [1215, 195] on span "Department" at bounding box center [1231, 202] width 69 height 19
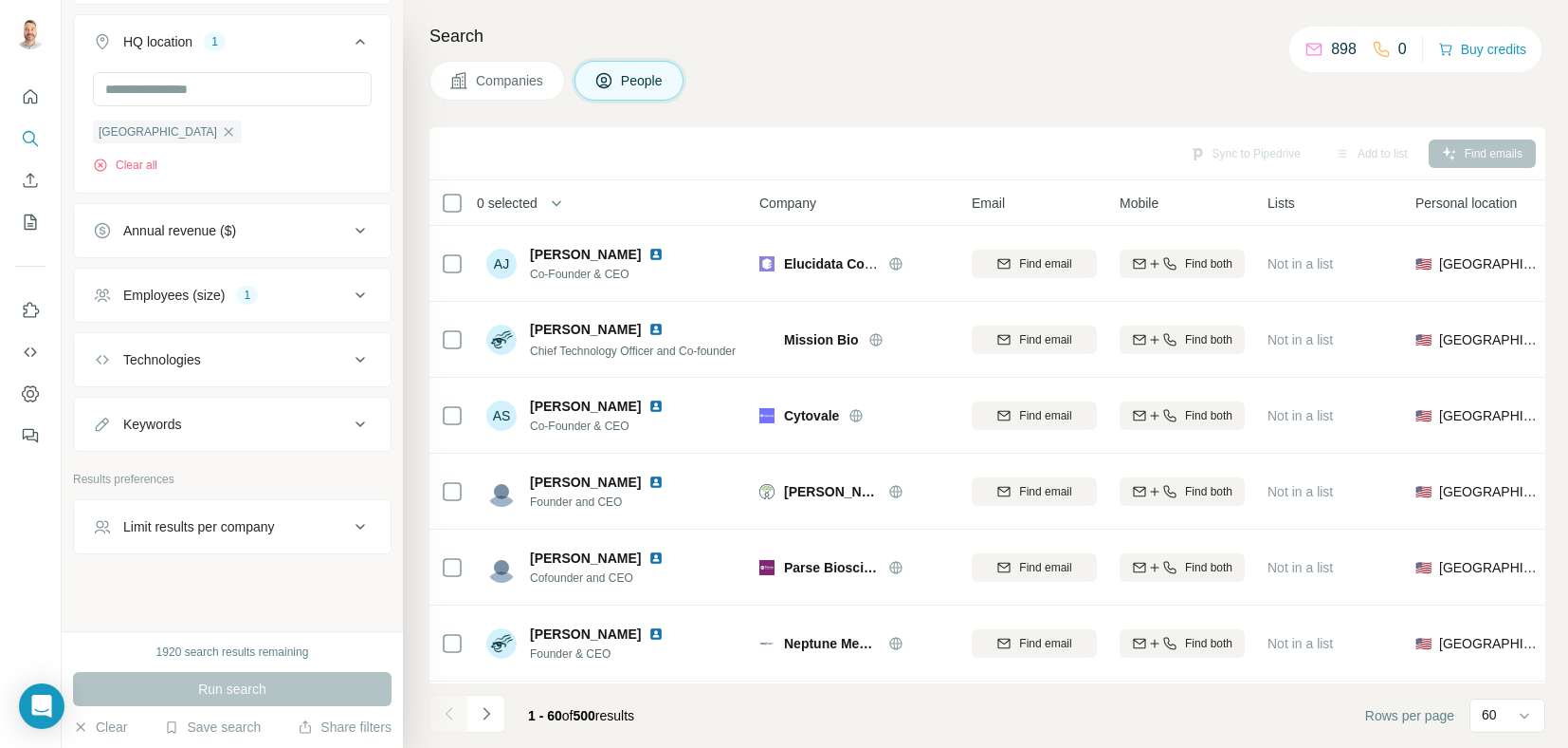
scroll to position [1192, 0]
click at [195, 356] on div "Technologies" at bounding box center [162, 357] width 78 height 19
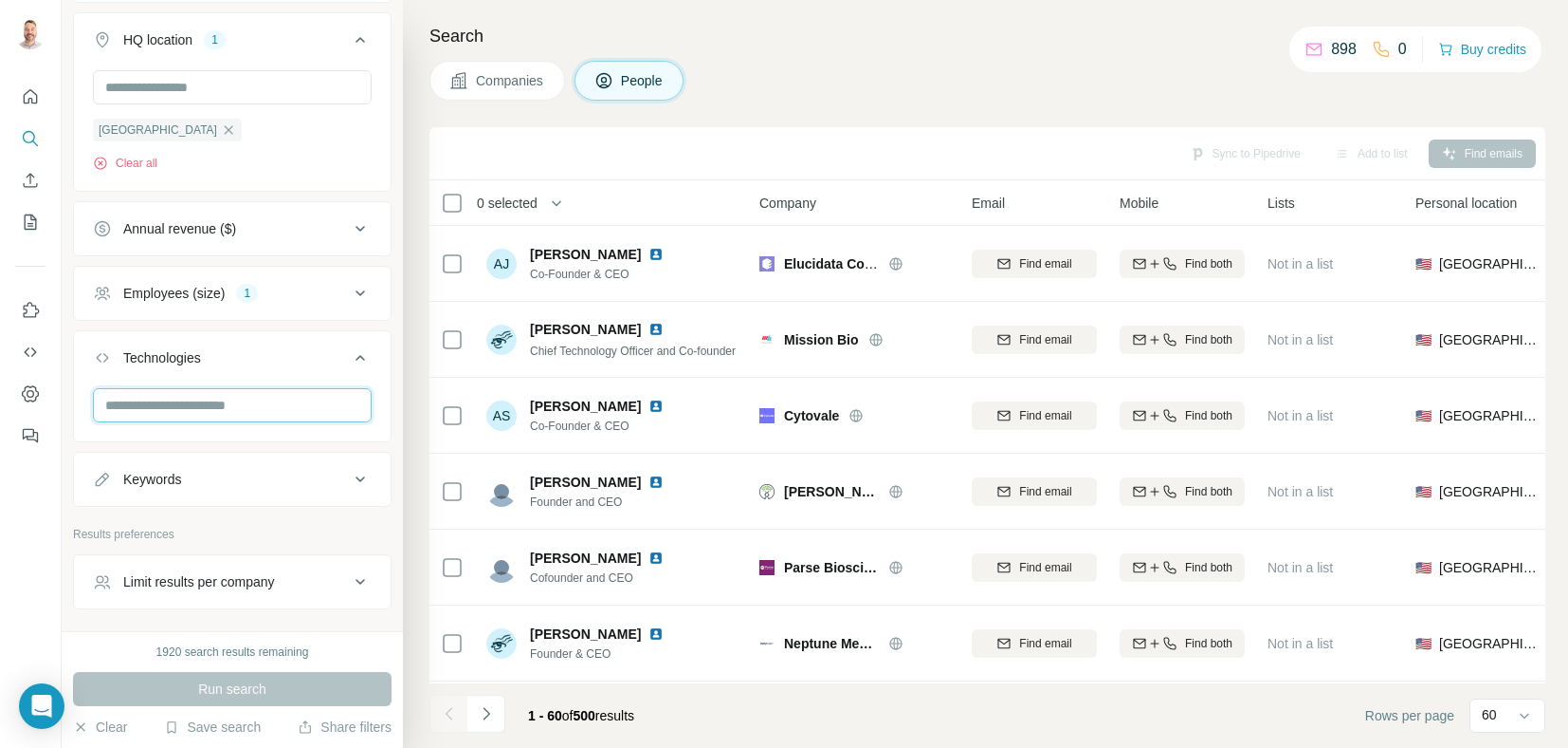
click at [197, 398] on input "text" at bounding box center [232, 405] width 279 height 35
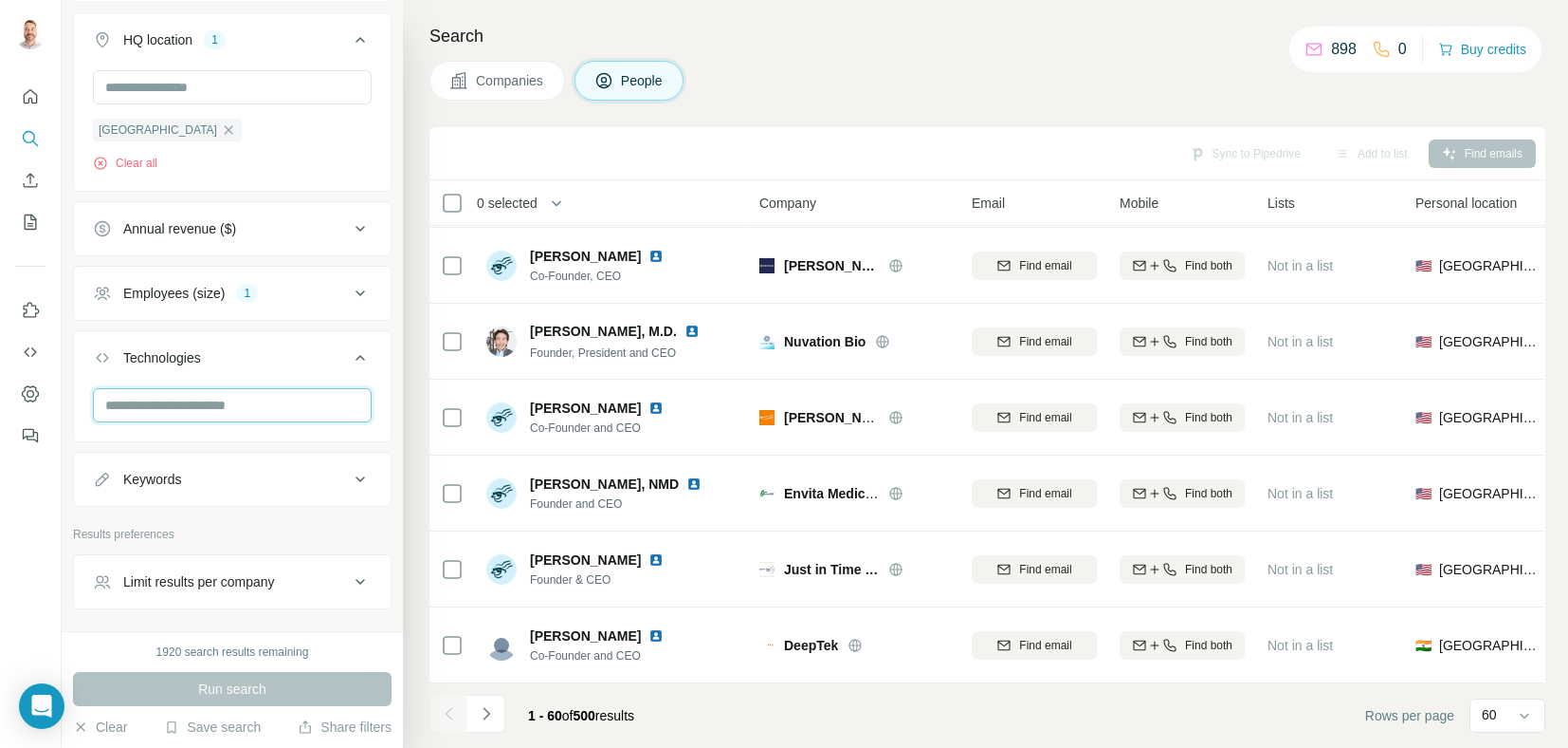
scroll to position [639, 0]
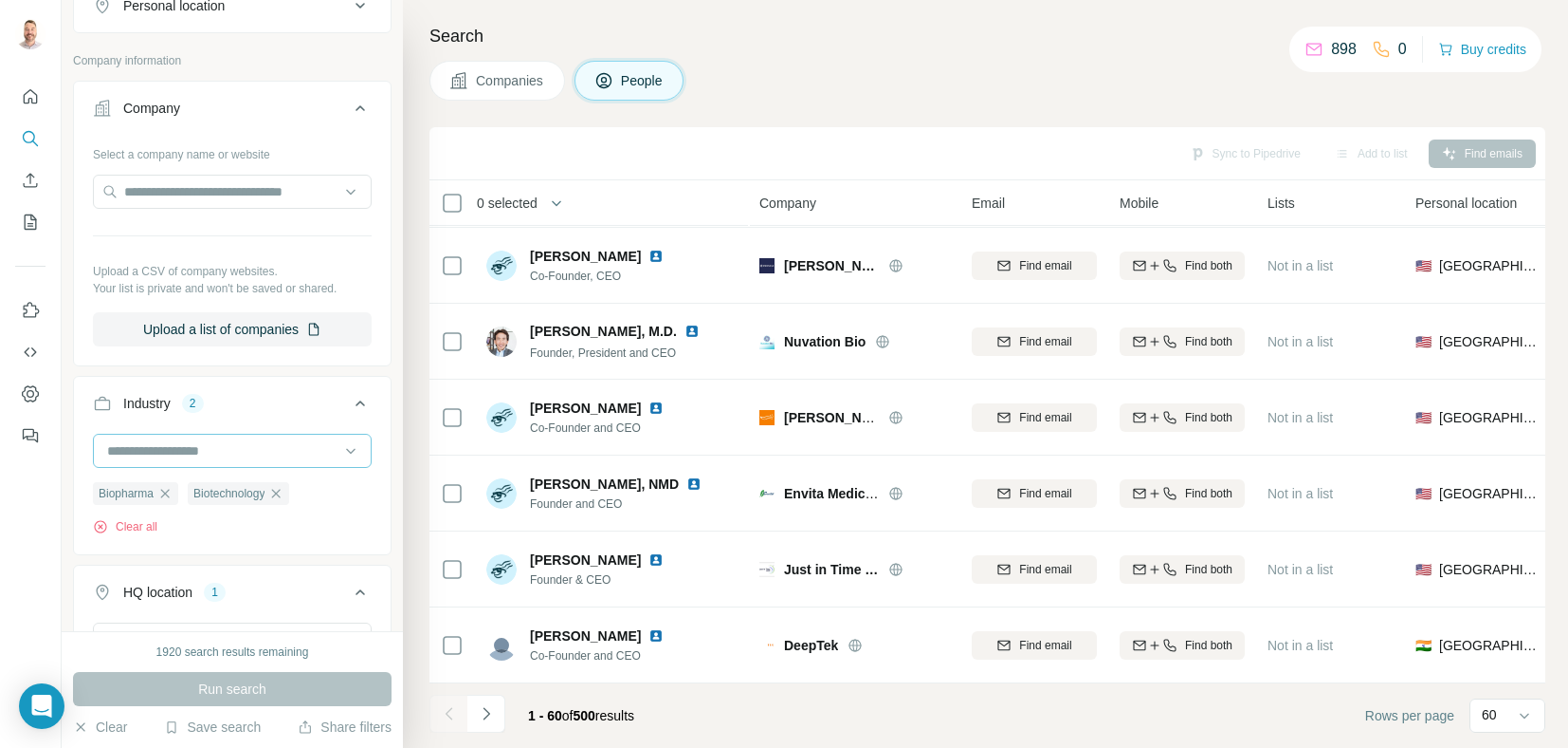
click at [244, 443] on input at bounding box center [222, 450] width 234 height 21
click at [158, 472] on p "Genetics" at bounding box center [134, 462] width 52 height 19
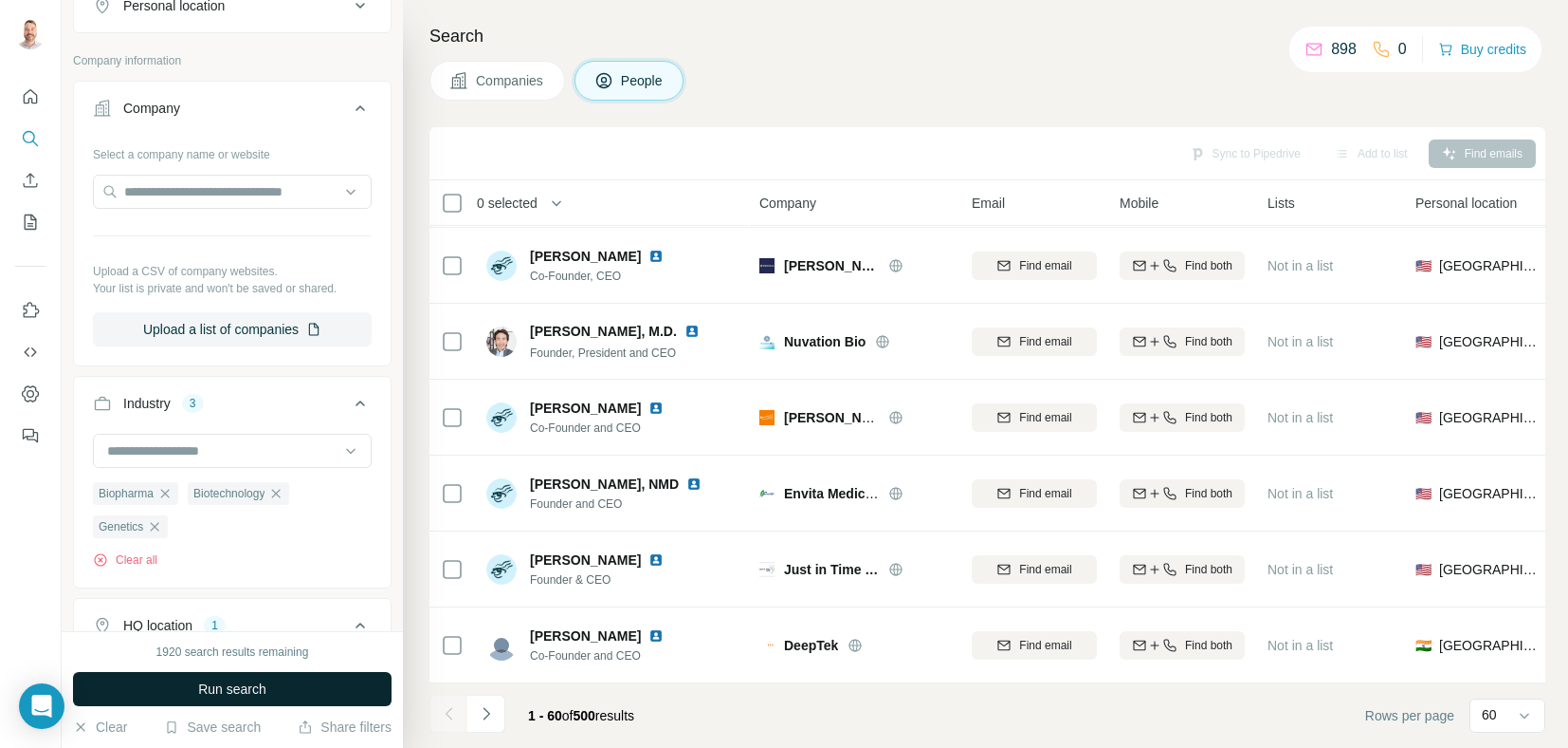
click at [312, 697] on button "Run search" at bounding box center [232, 689] width 319 height 35
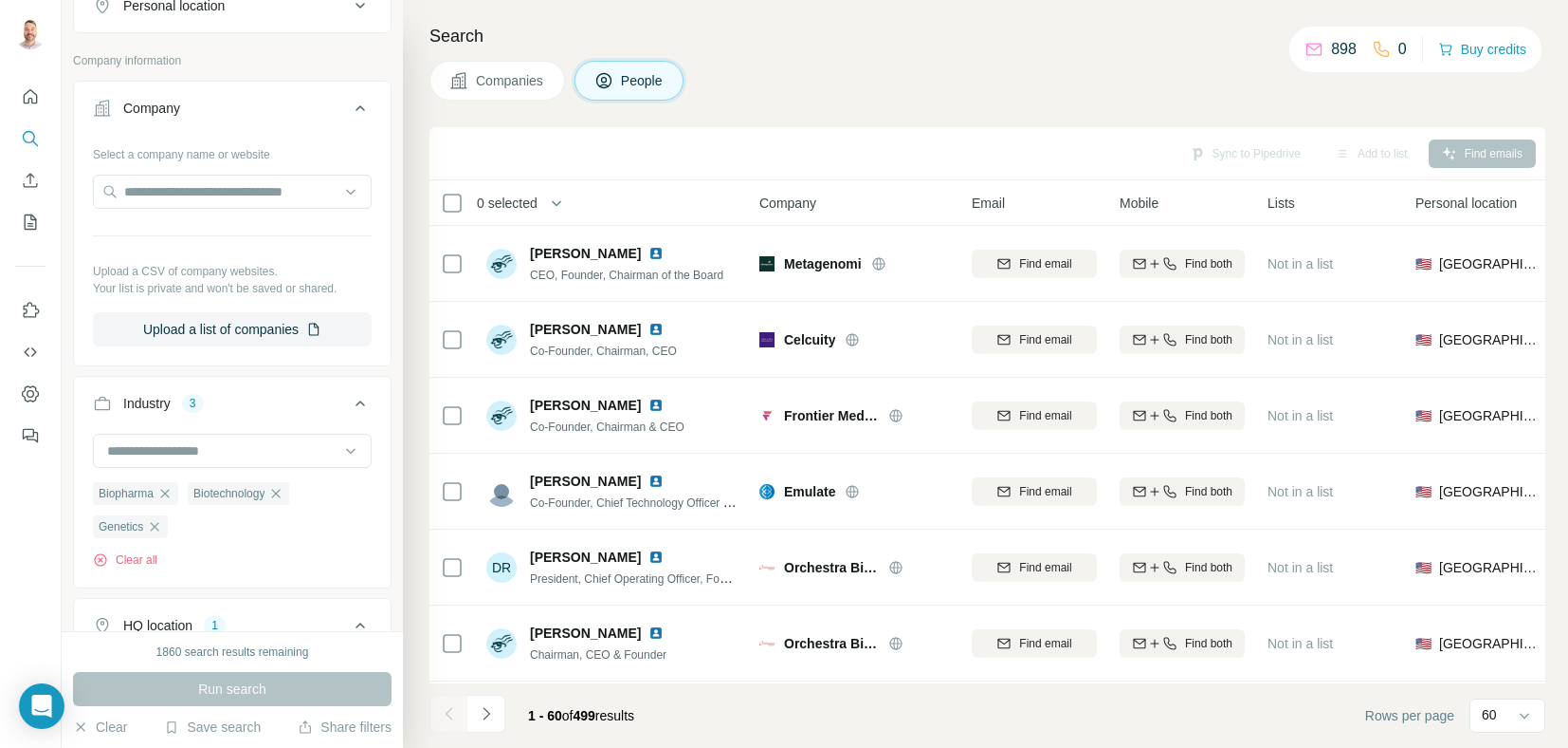
click at [796, 200] on span "Company" at bounding box center [788, 202] width 57 height 19
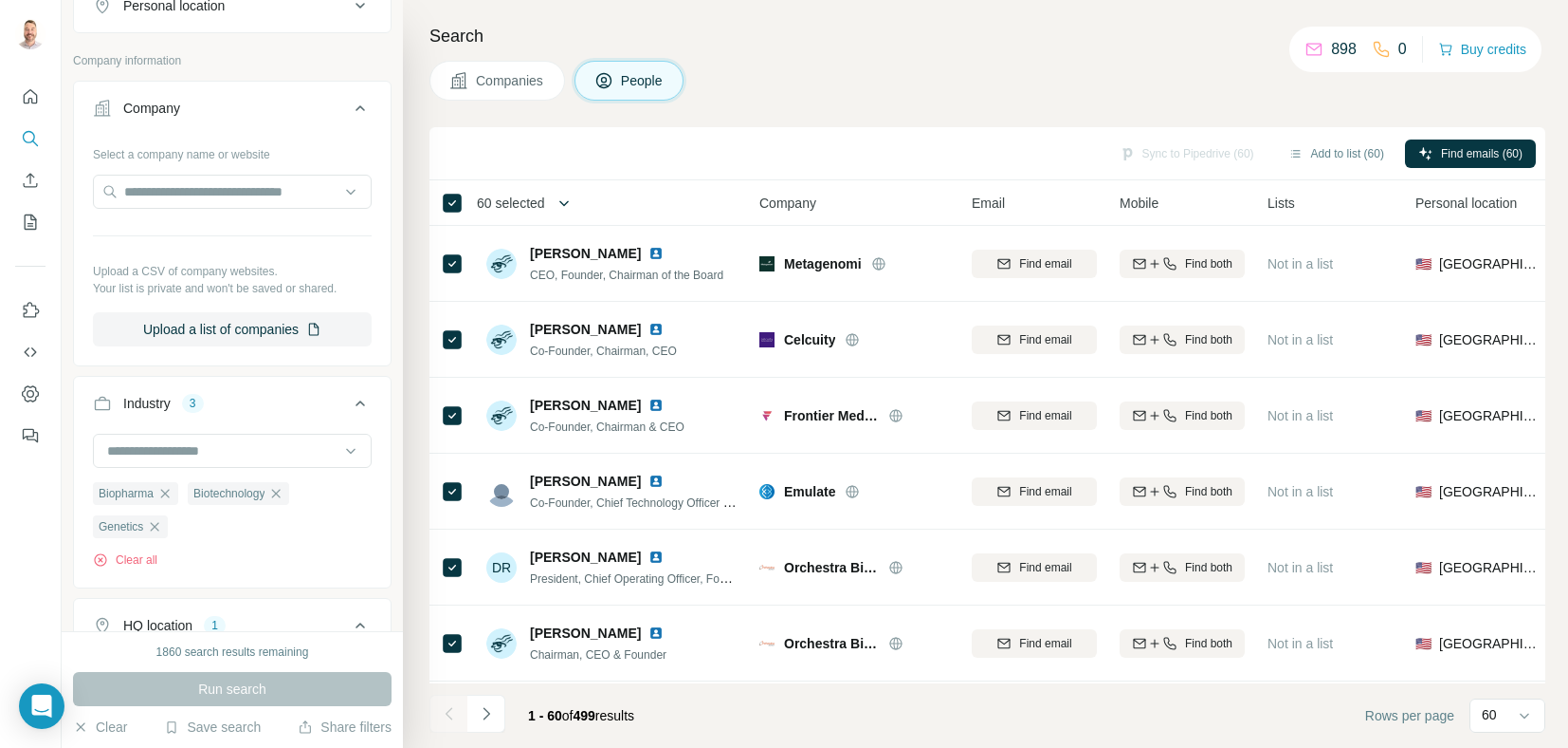
click at [571, 195] on icon "button" at bounding box center [563, 202] width 19 height 19
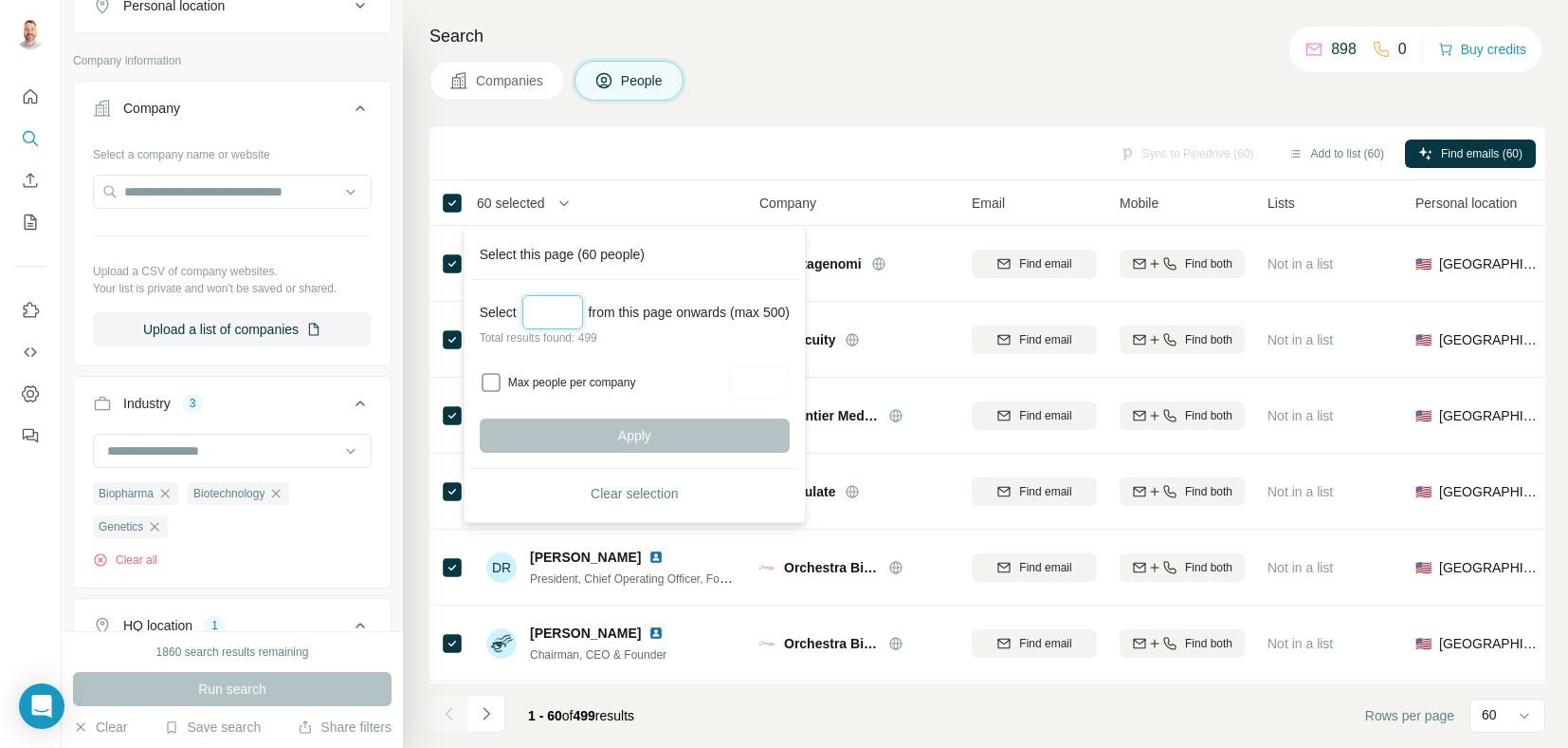
click at [568, 313] on input "Select a number (up to 500)" at bounding box center [553, 312] width 61 height 35
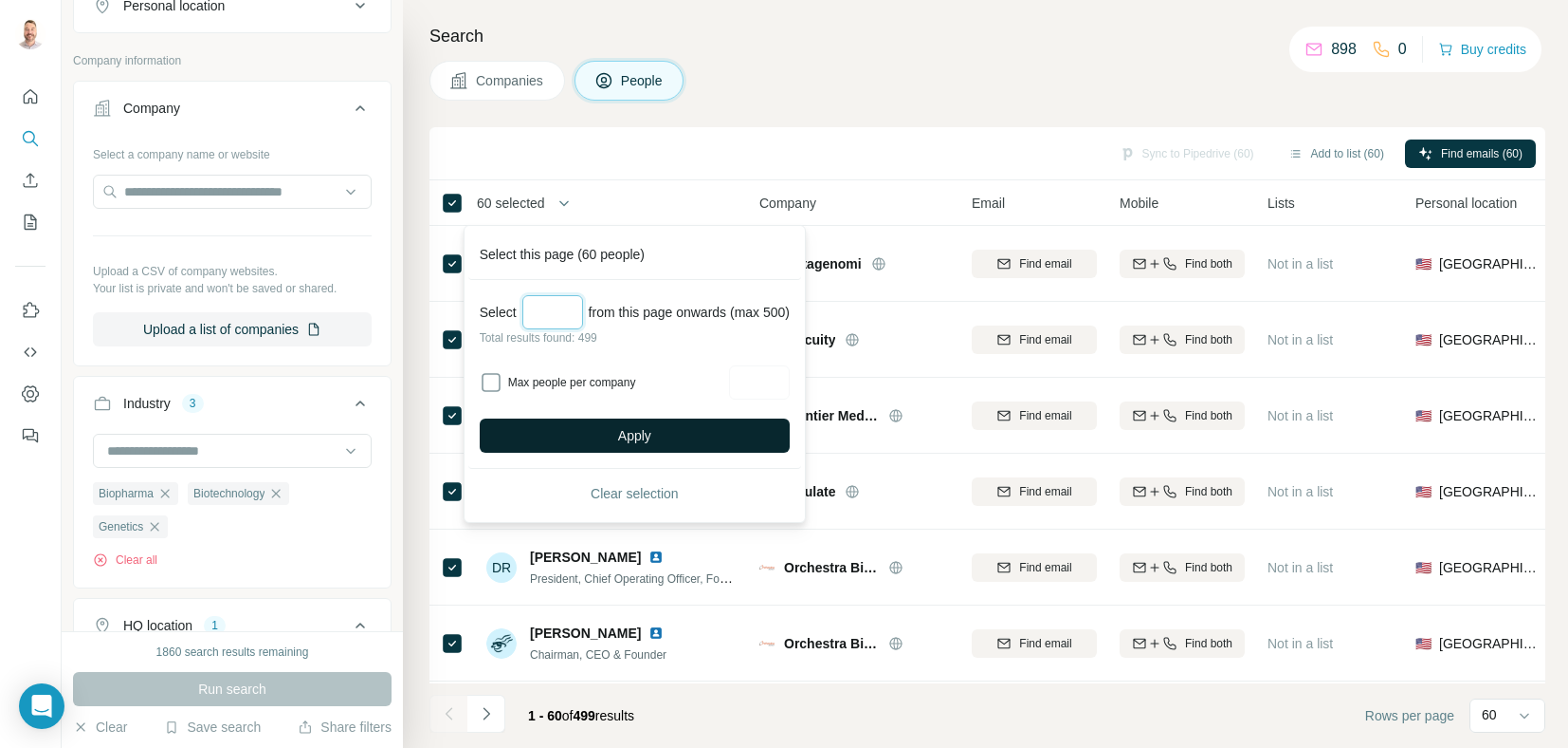
type input "***"
click at [610, 439] on button "Apply" at bounding box center [635, 435] width 310 height 35
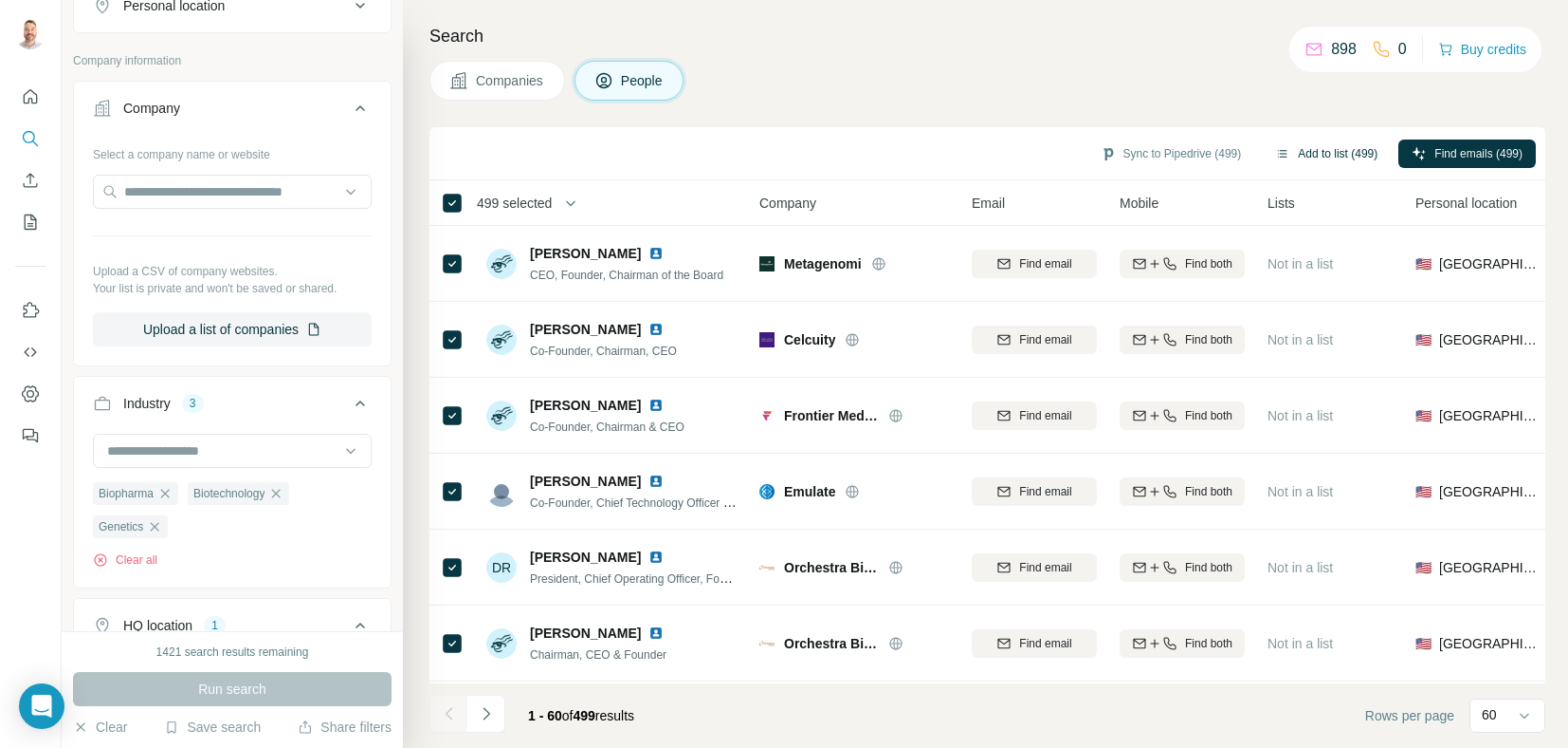
click at [1322, 146] on button "Add to list (499)" at bounding box center [1326, 153] width 129 height 29
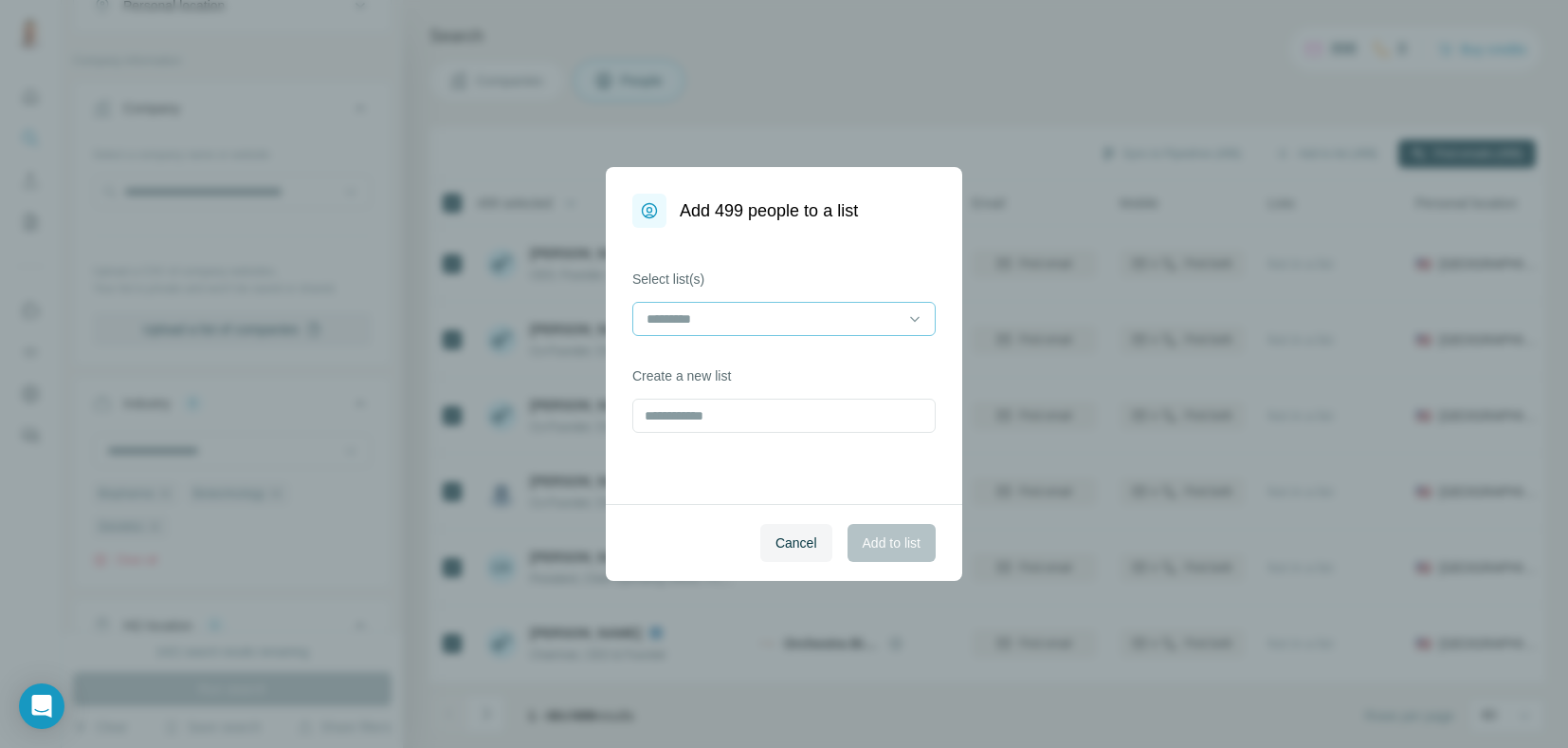
click at [702, 321] on input at bounding box center [773, 318] width 256 height 21
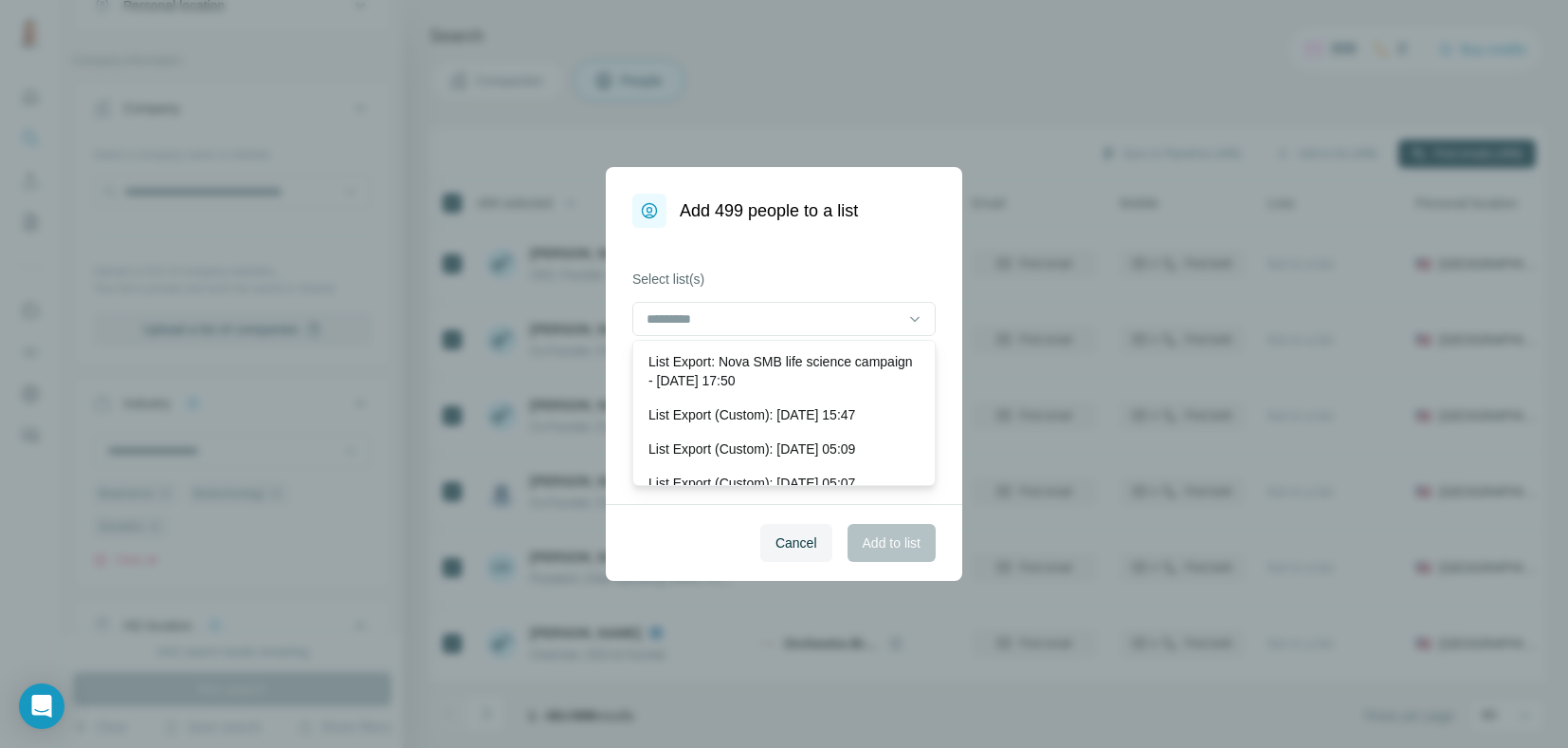
click at [789, 240] on div "Select list(s) Create a new list" at bounding box center [784, 366] width 357 height 276
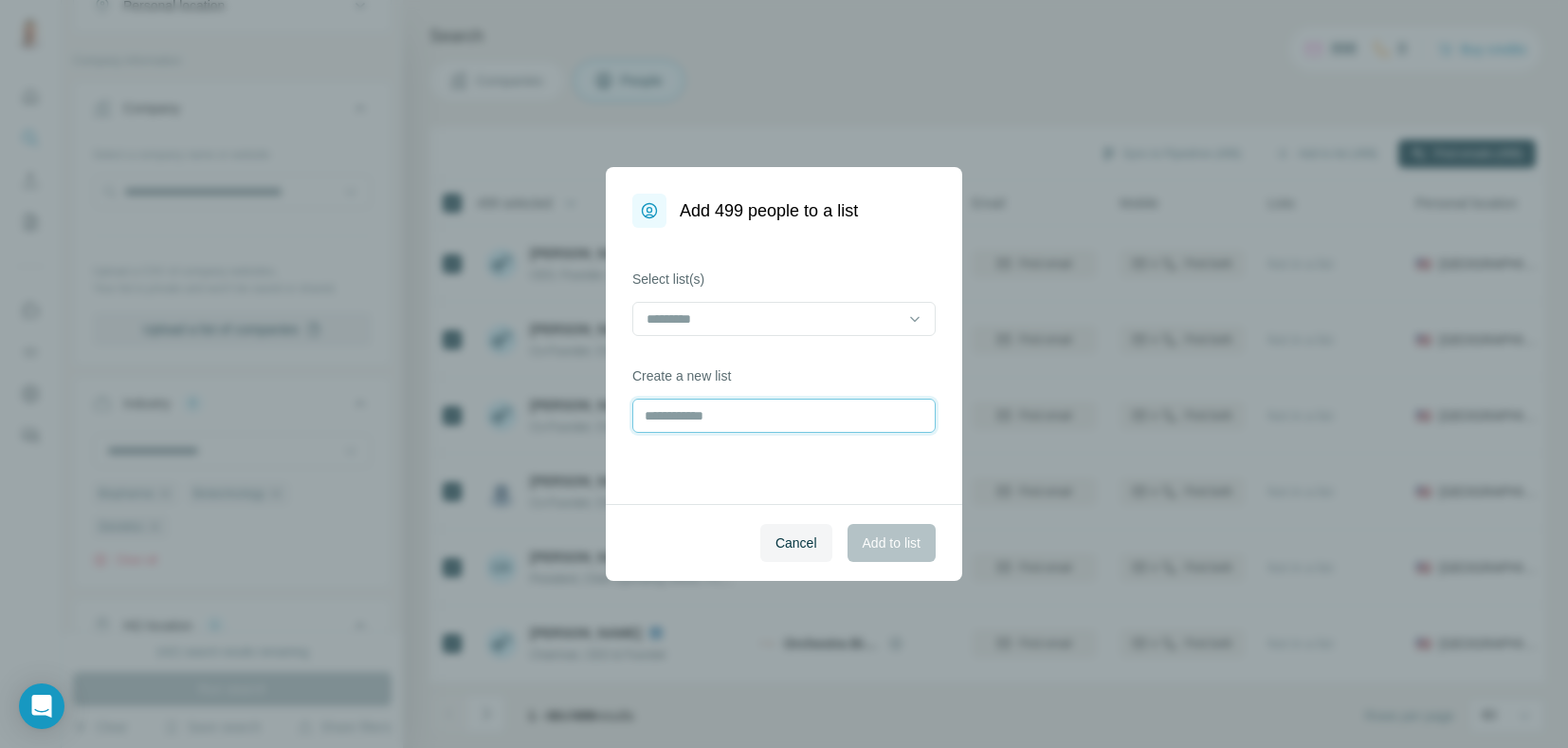
click at [721, 410] on input "text" at bounding box center [784, 415] width 304 height 35
type input "*"
type input "**********"
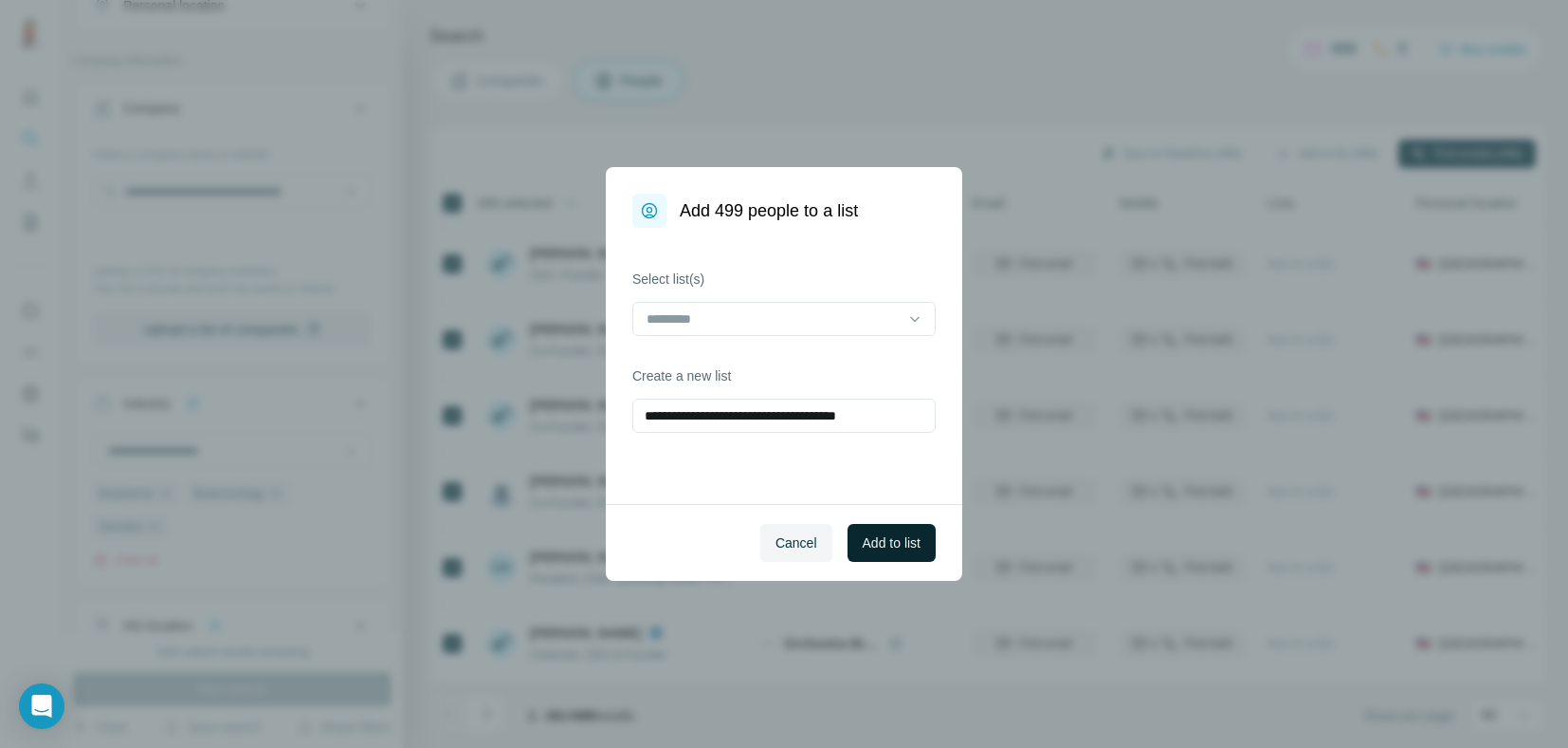
click at [882, 547] on span "Add to list" at bounding box center [891, 542] width 58 height 19
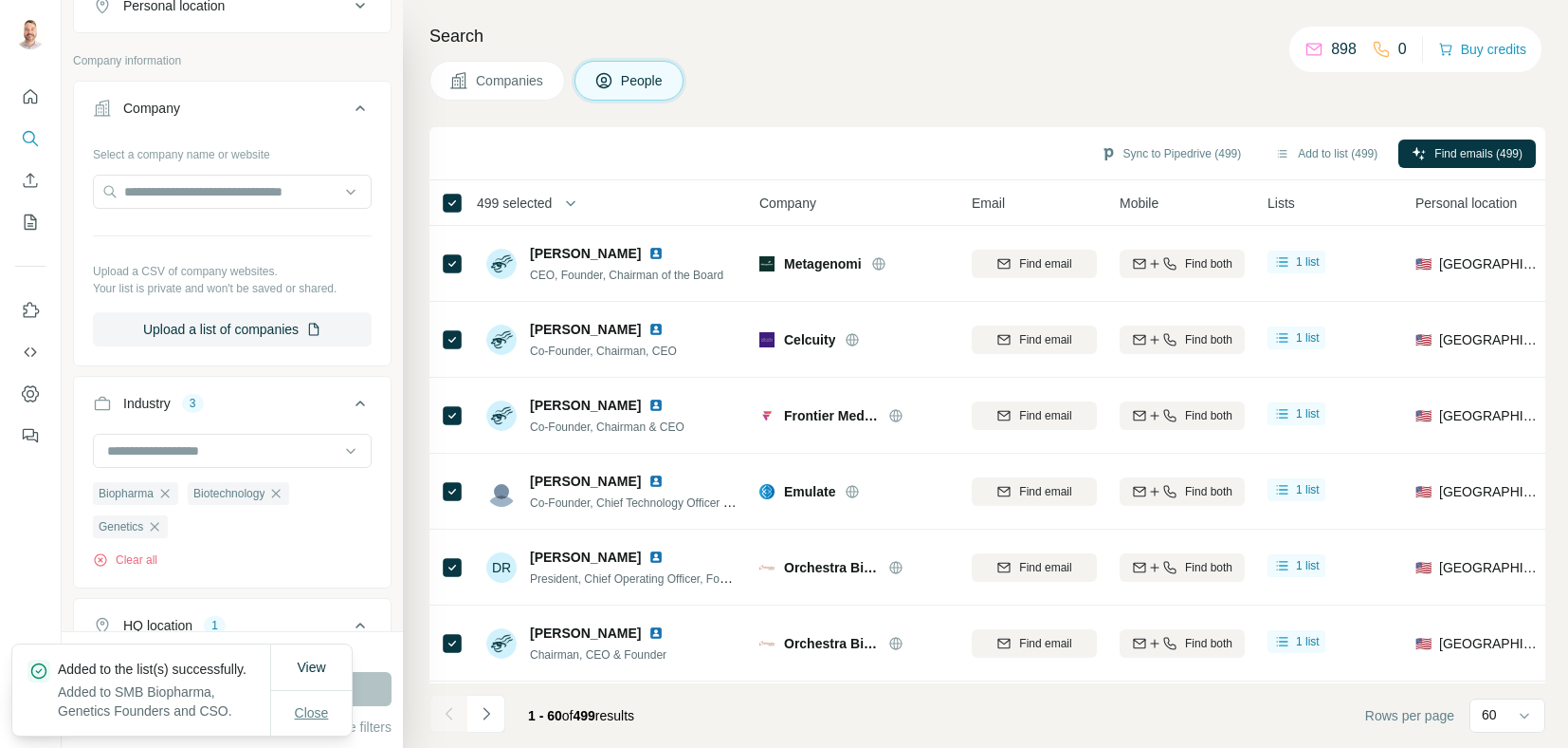
click at [302, 703] on span "Close" at bounding box center [312, 711] width 35 height 19
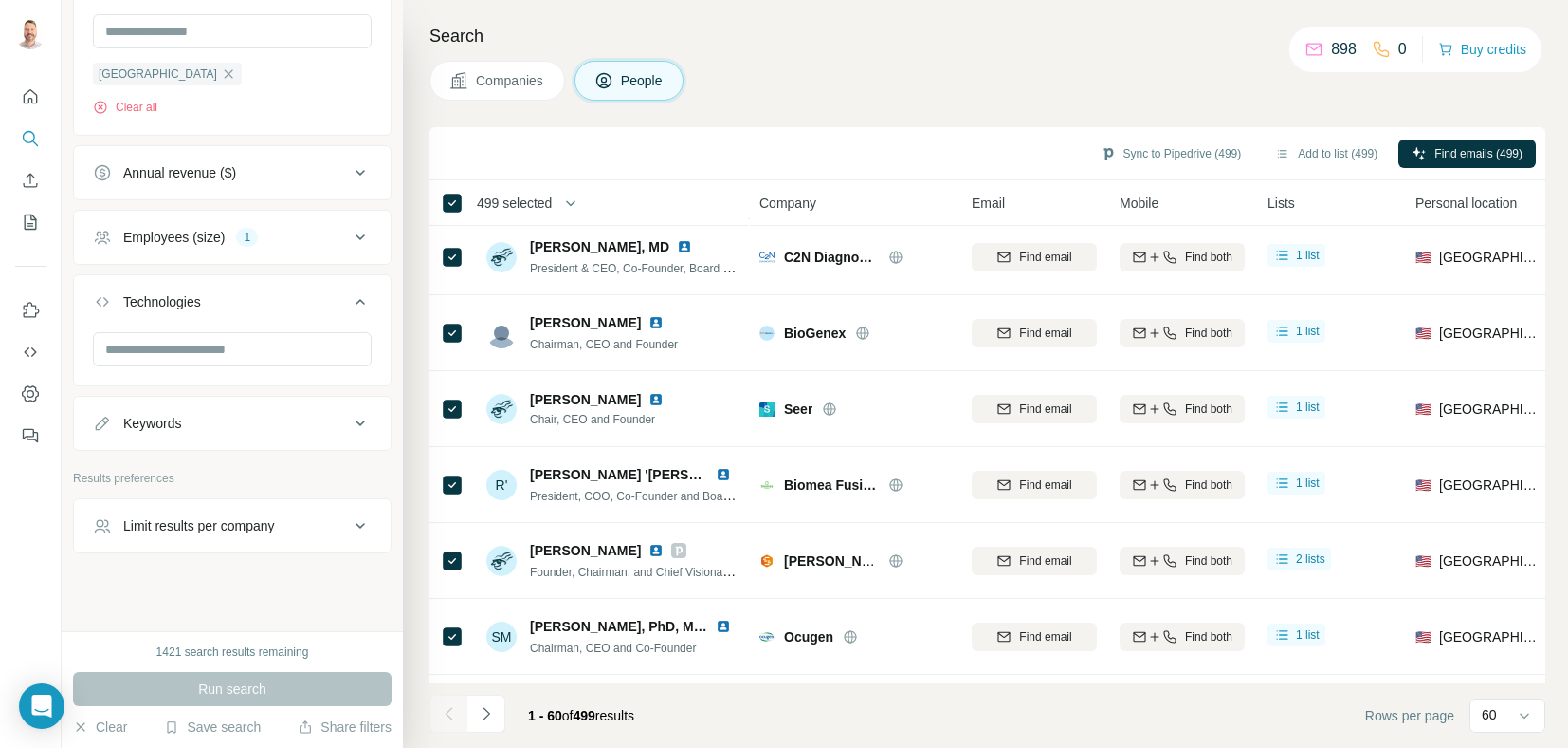
scroll to position [475, 0]
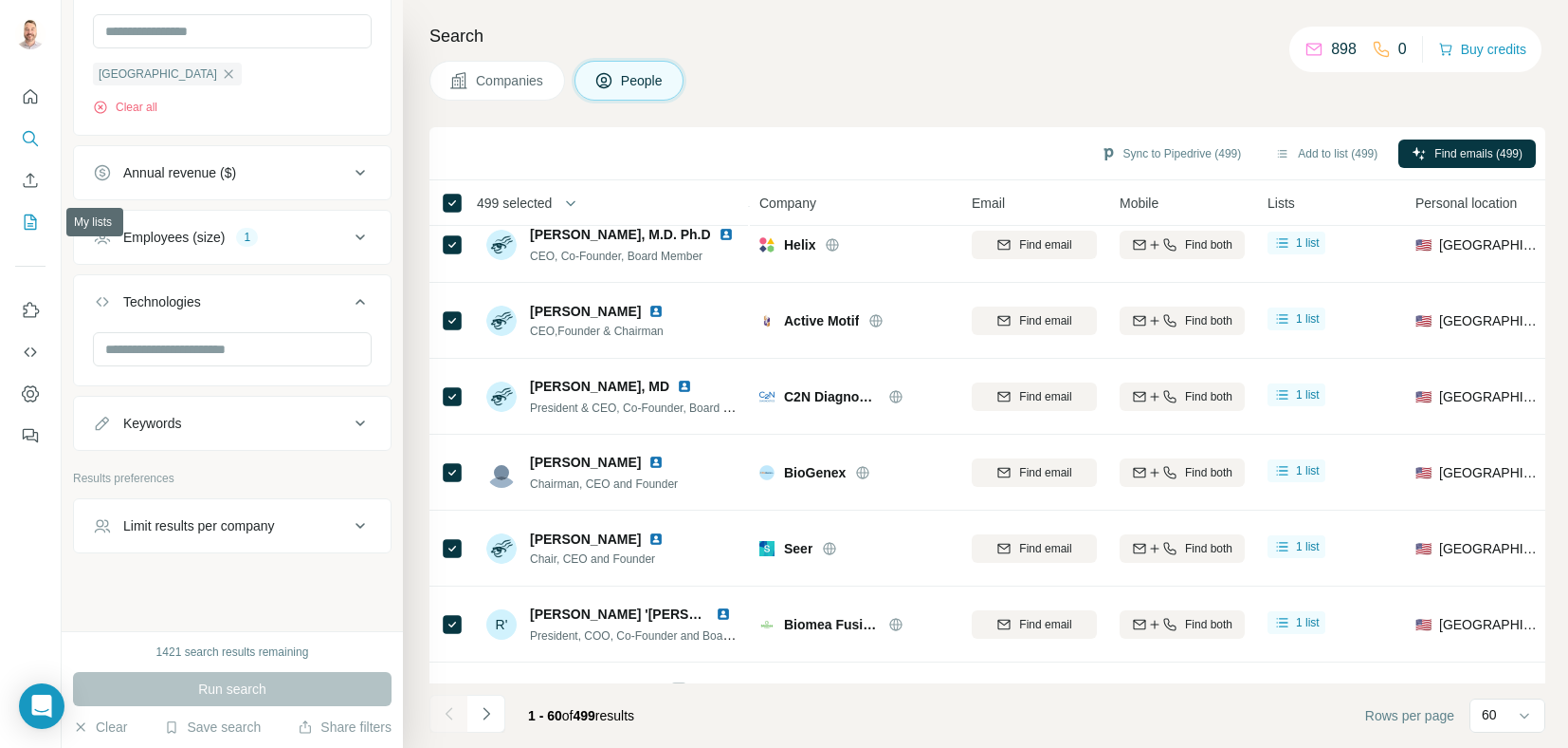
click at [26, 223] on icon "My lists" at bounding box center [30, 221] width 19 height 19
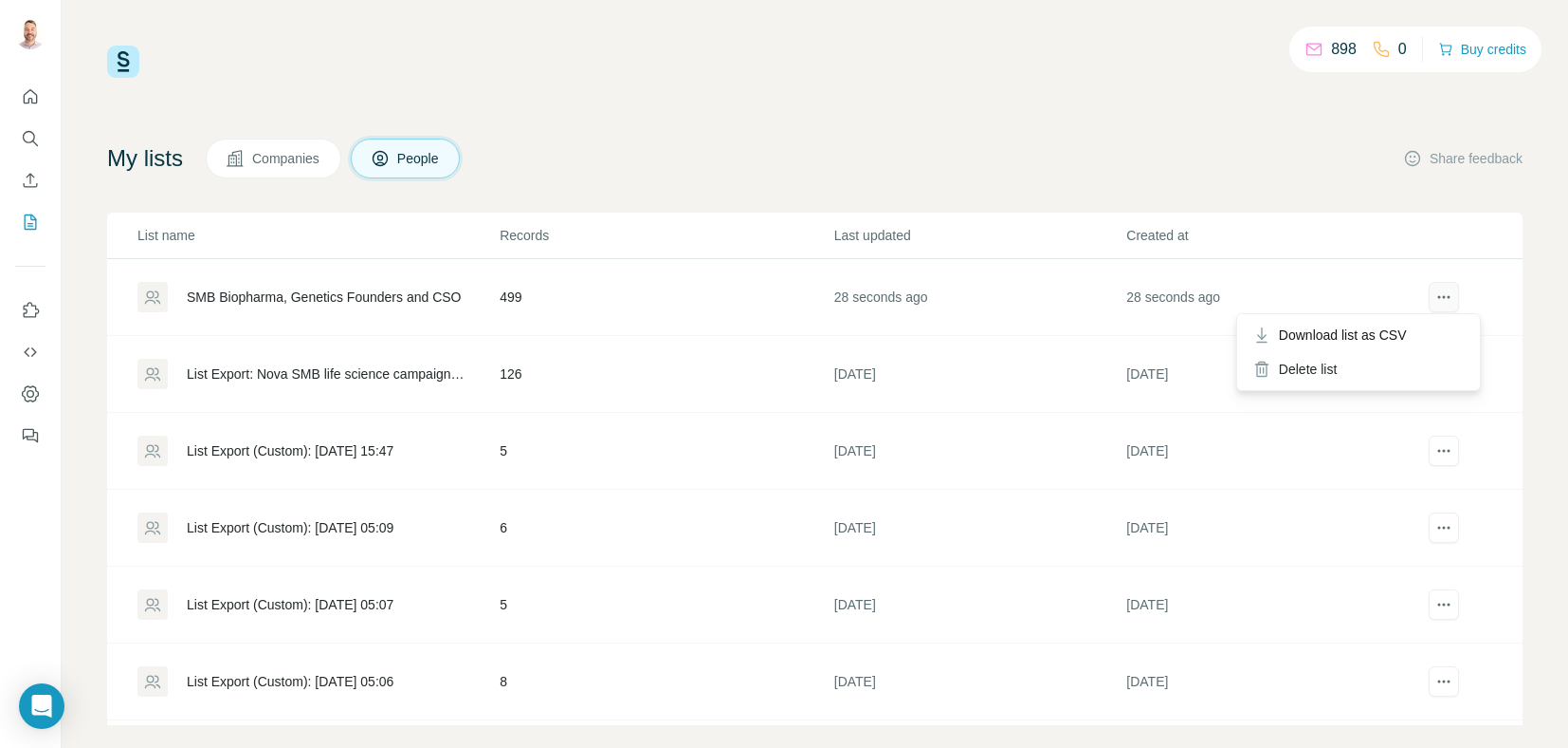
click at [1430, 299] on button "actions" at bounding box center [1444, 297] width 31 height 31
click at [1390, 331] on span "Download list as CSV" at bounding box center [1343, 335] width 128 height 19
click at [1435, 290] on icon "actions" at bounding box center [1444, 296] width 19 height 19
click at [247, 289] on div "SMB Biopharma, Genetics Founders and CSO" at bounding box center [323, 296] width 274 height 19
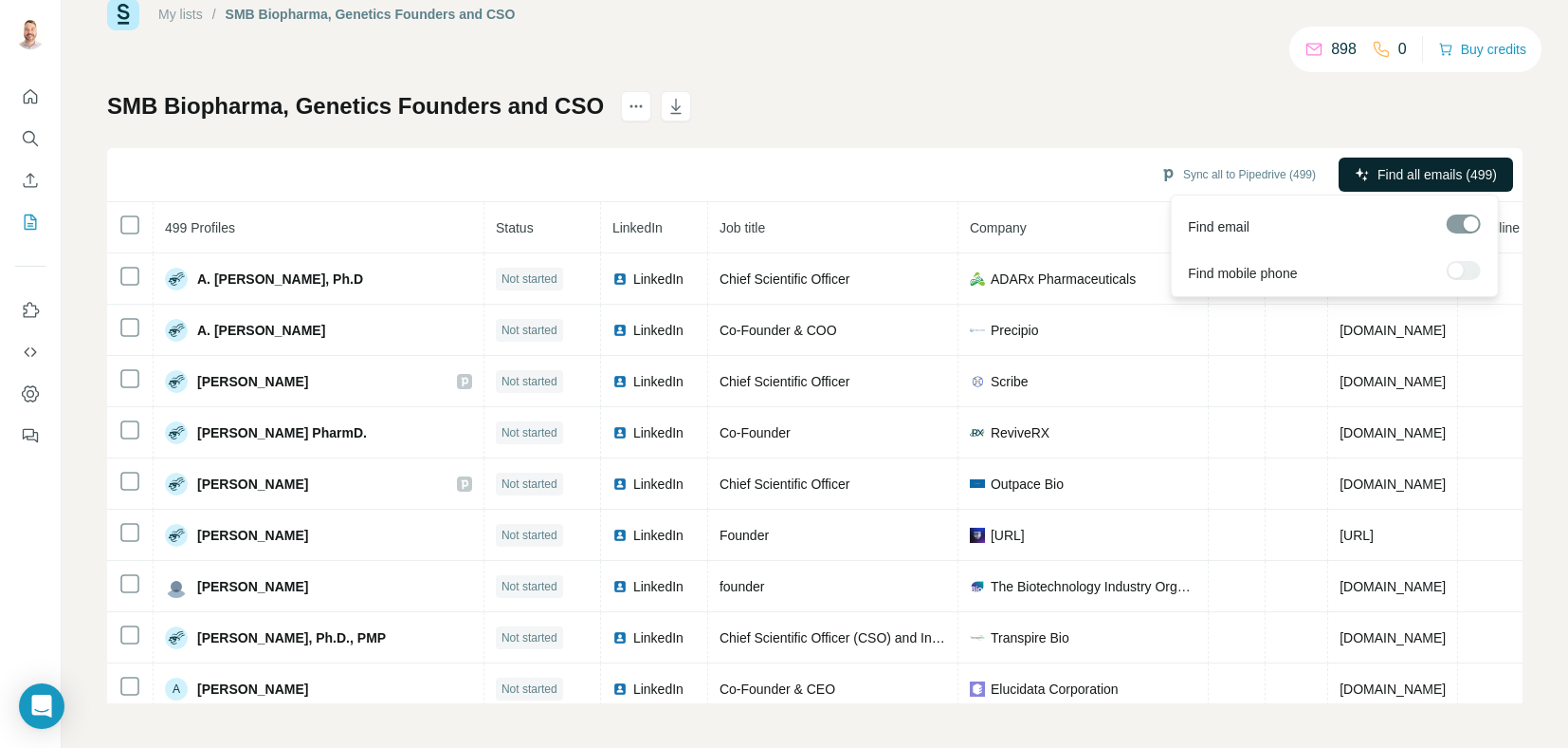
click at [1378, 170] on span "Find all emails (499)" at bounding box center [1437, 174] width 119 height 19
